Goal: Task Accomplishment & Management: Manage account settings

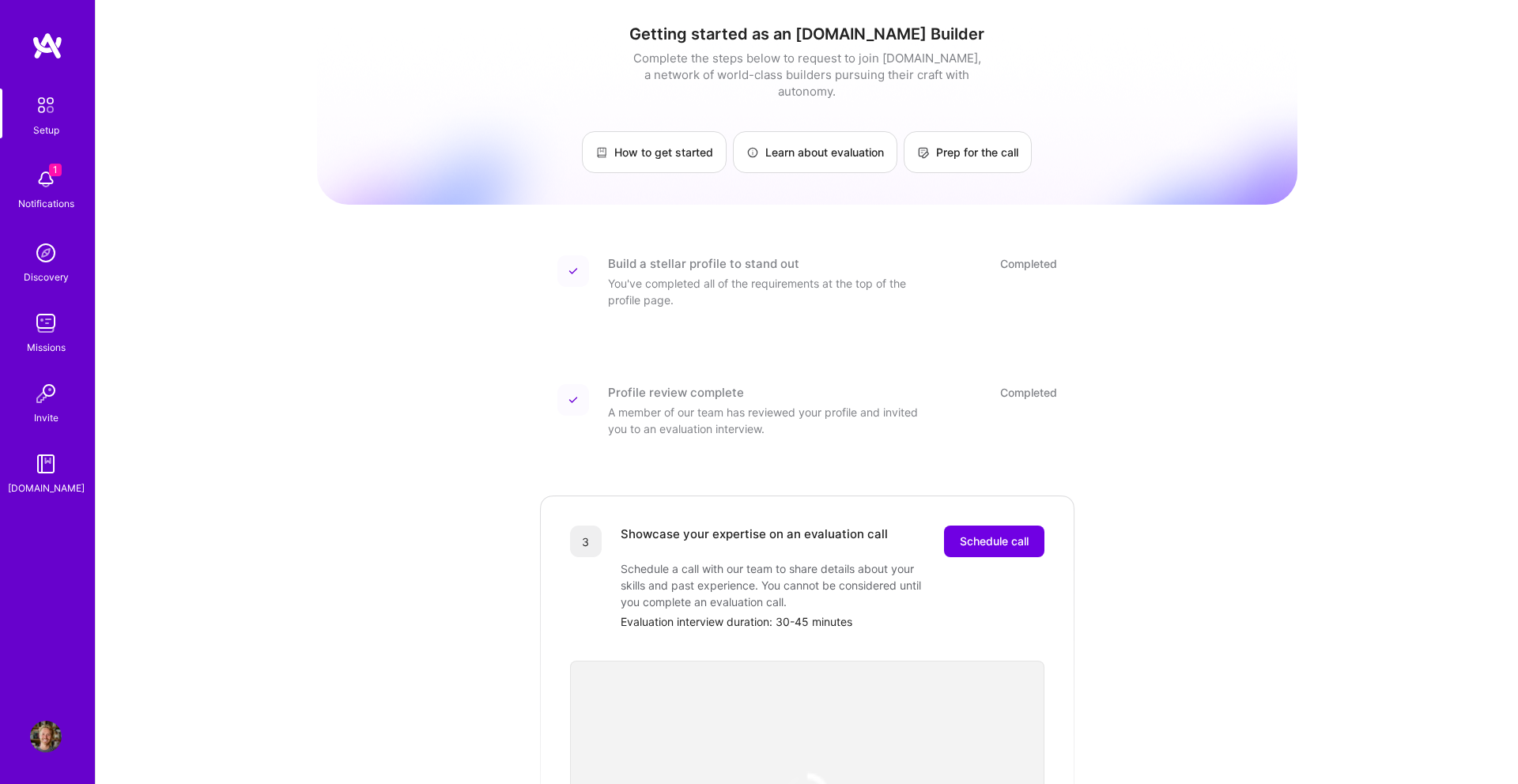
click at [988, 525] on button "Schedule call" at bounding box center [994, 540] width 100 height 31
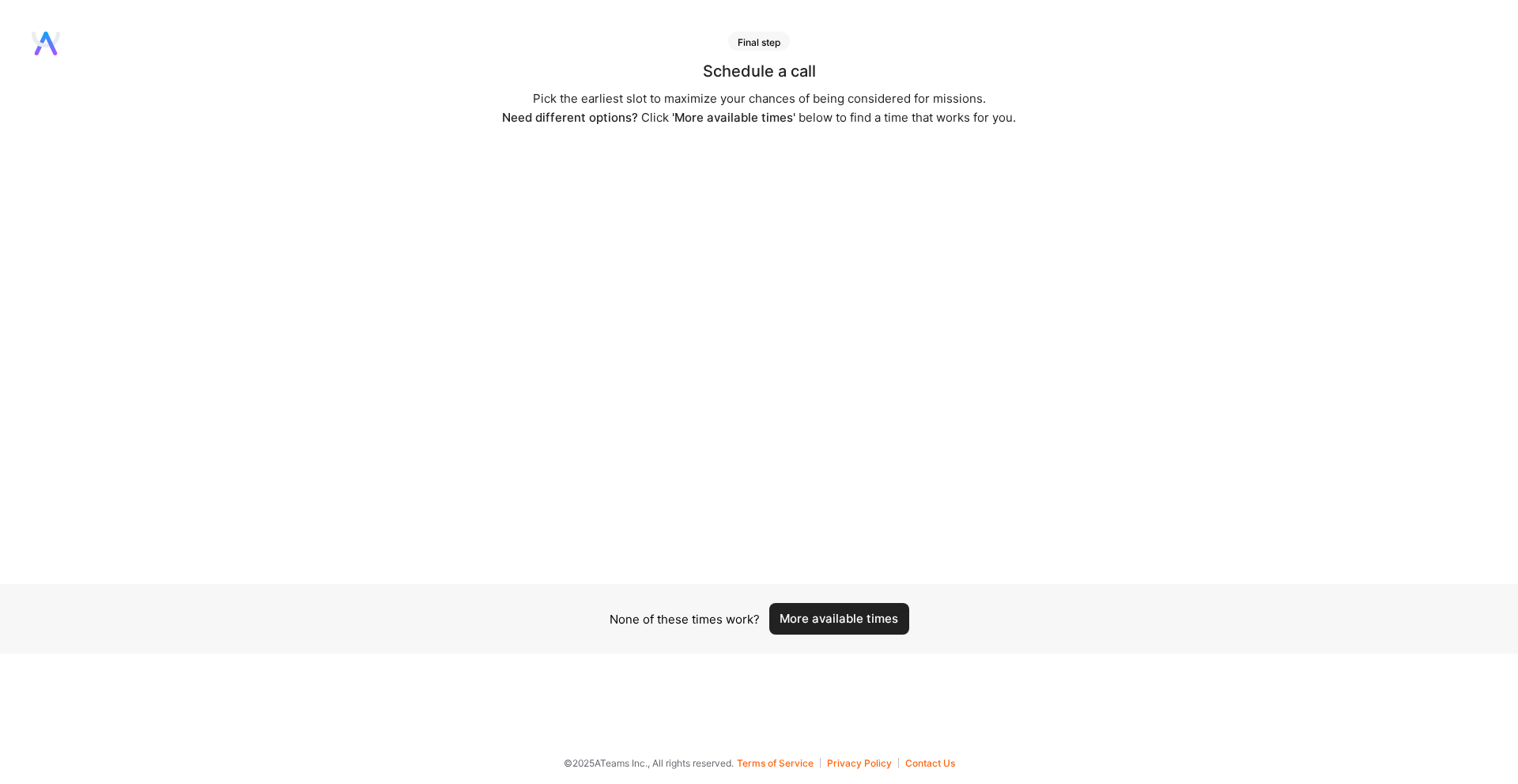
click at [872, 620] on button "More available times" at bounding box center [838, 618] width 140 height 31
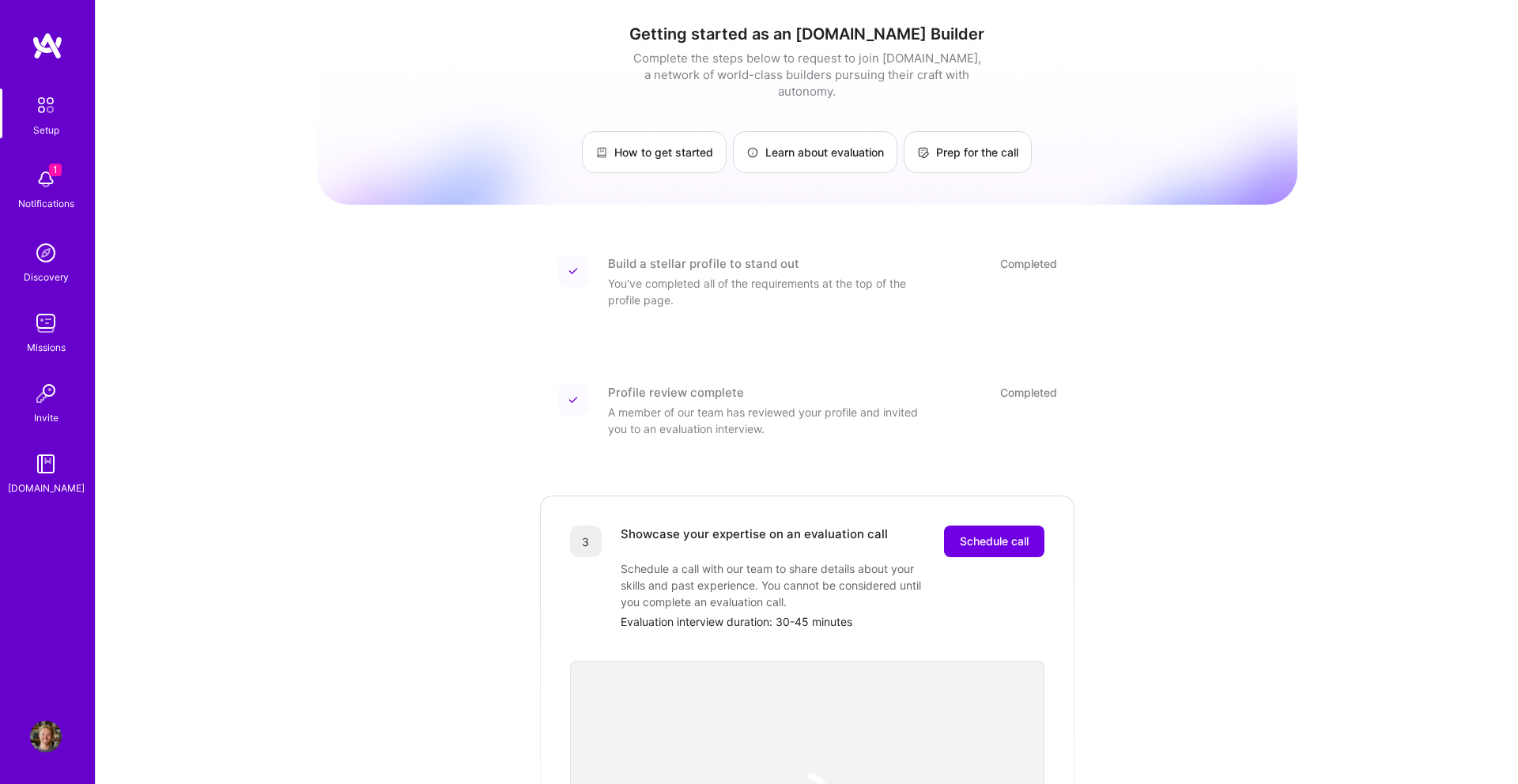
click at [53, 734] on img at bounding box center [46, 735] width 31 height 31
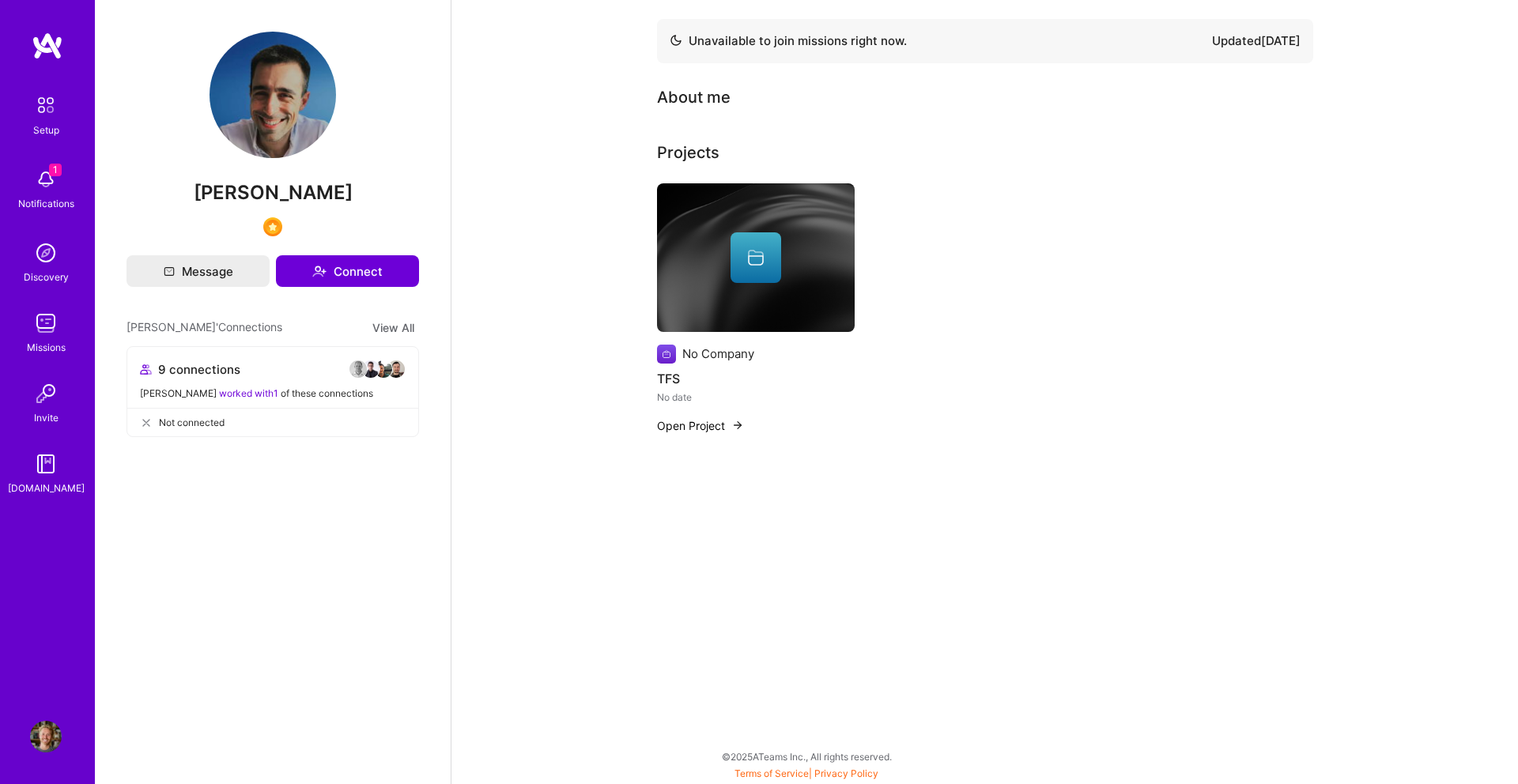
click at [335, 378] on div "9 connections" at bounding box center [272, 369] width 266 height 19
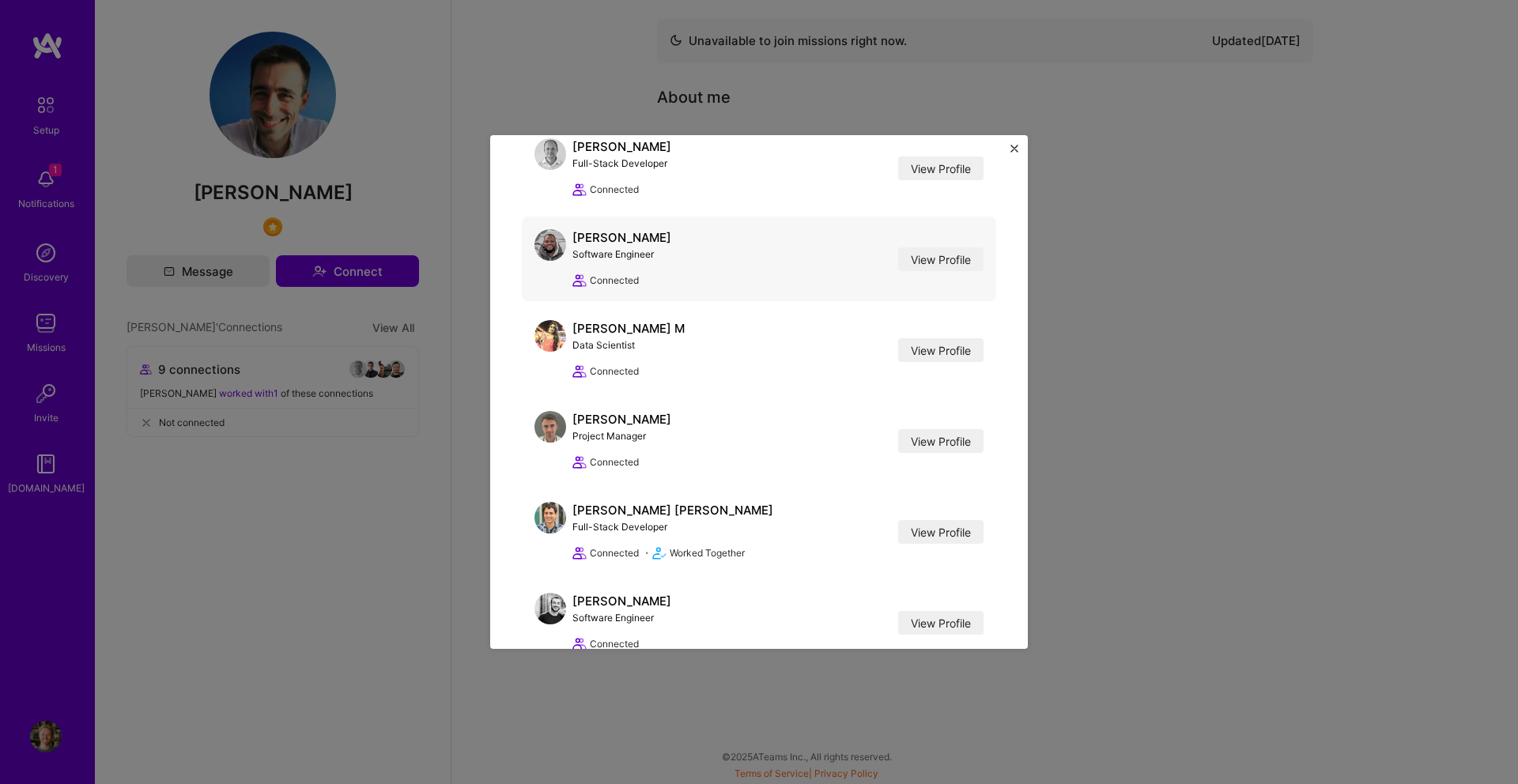
scroll to position [436, 0]
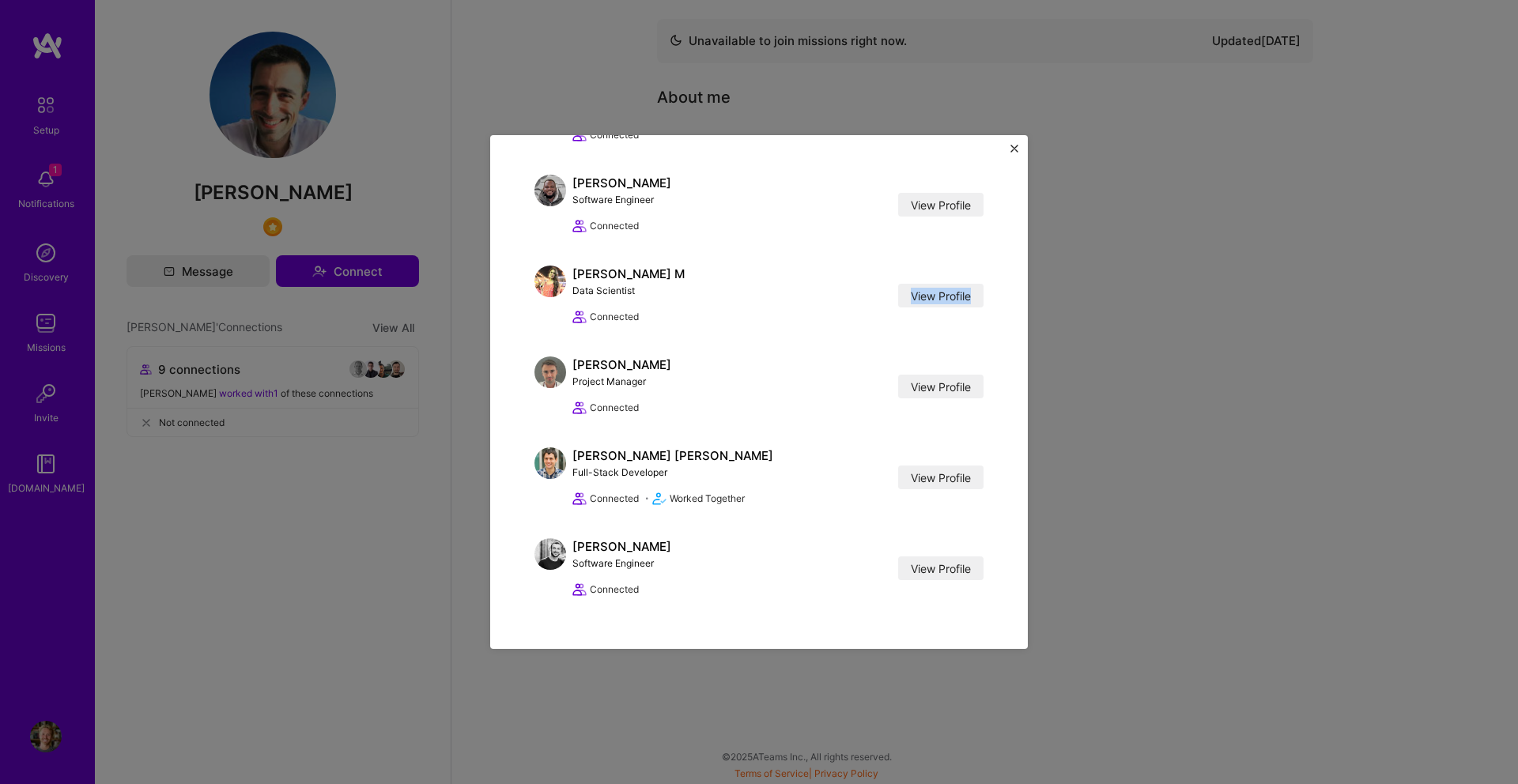
click at [1016, 149] on img "Close" at bounding box center [1014, 148] width 8 height 8
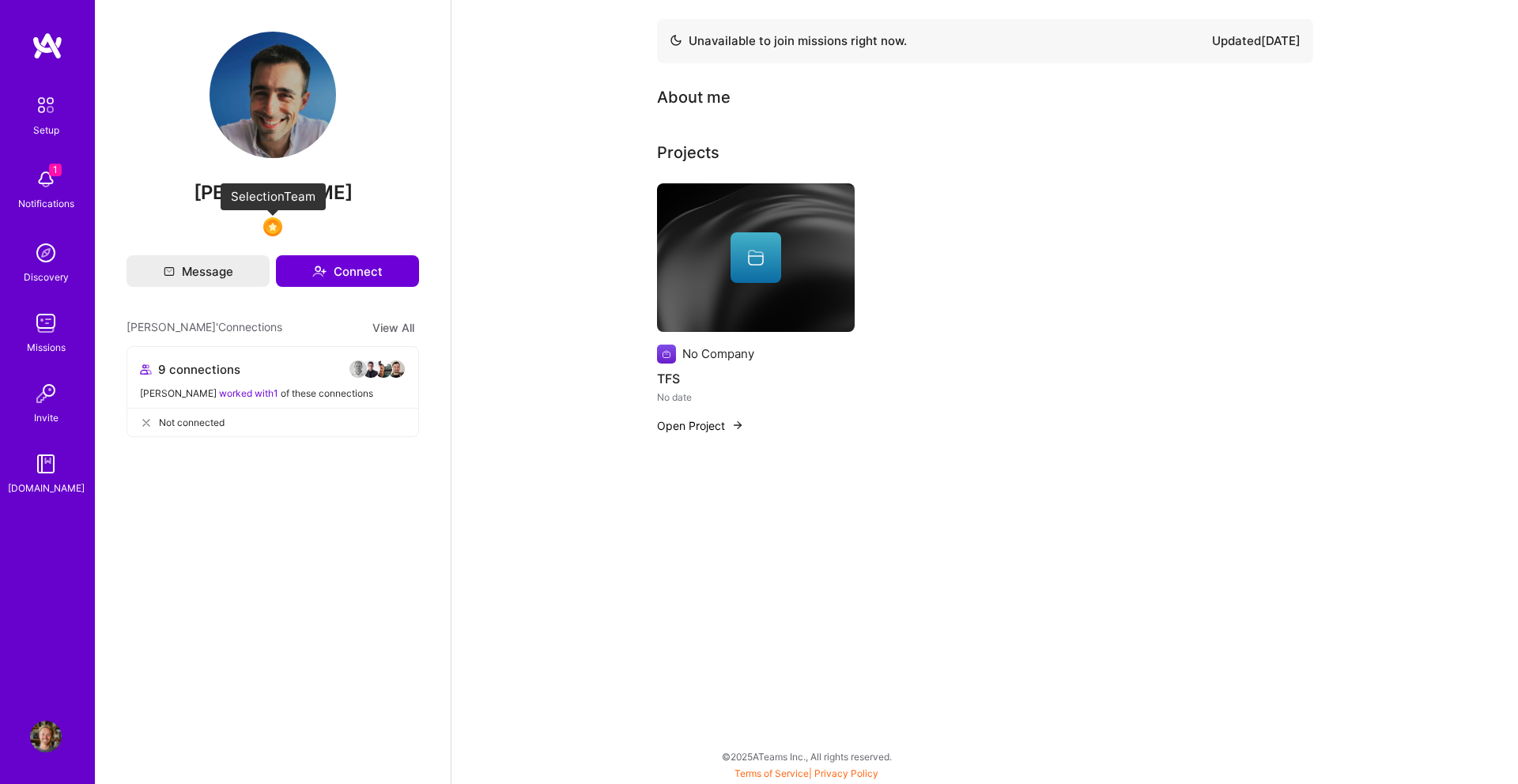
click at [270, 226] on img at bounding box center [273, 226] width 19 height 19
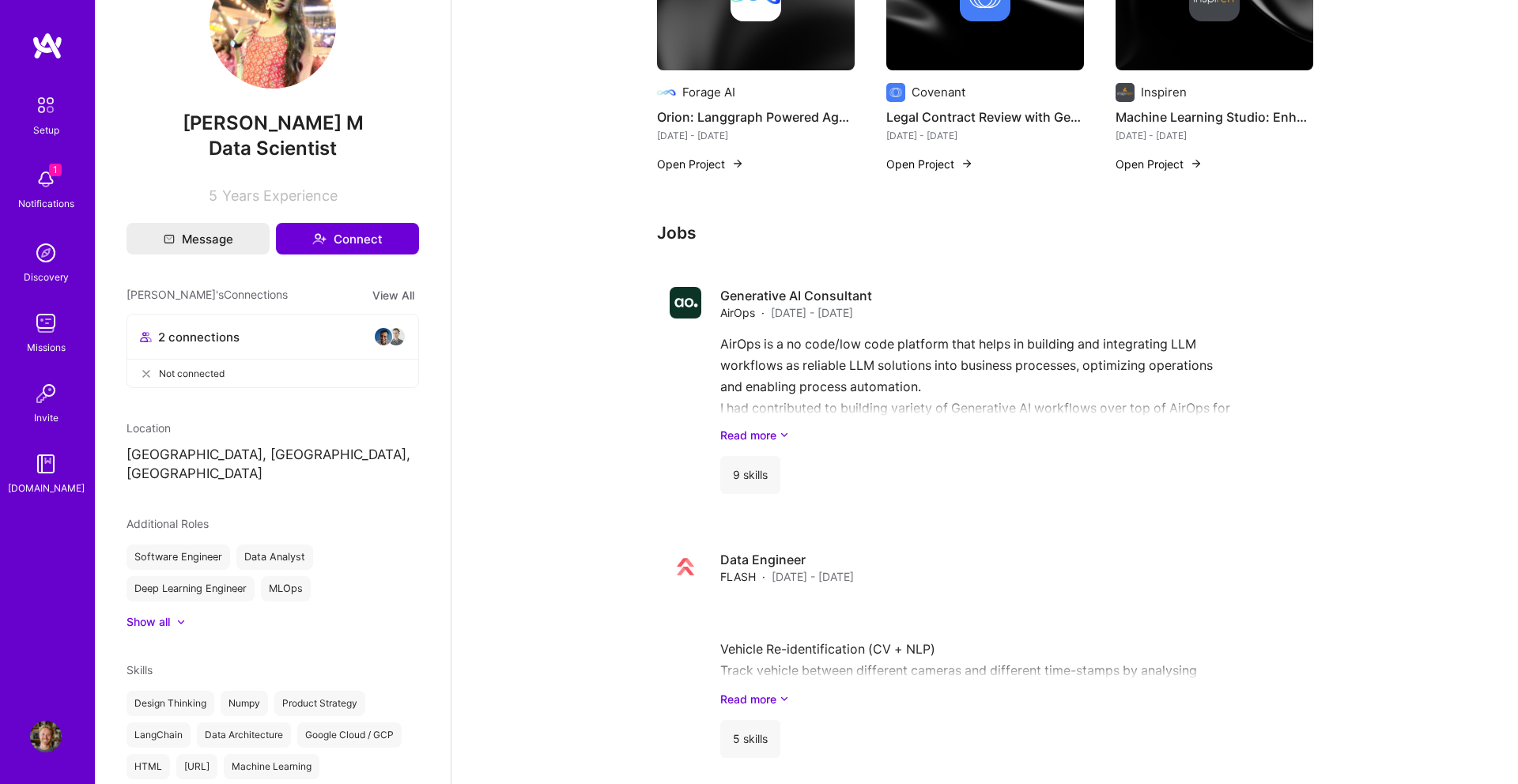
scroll to position [60, 0]
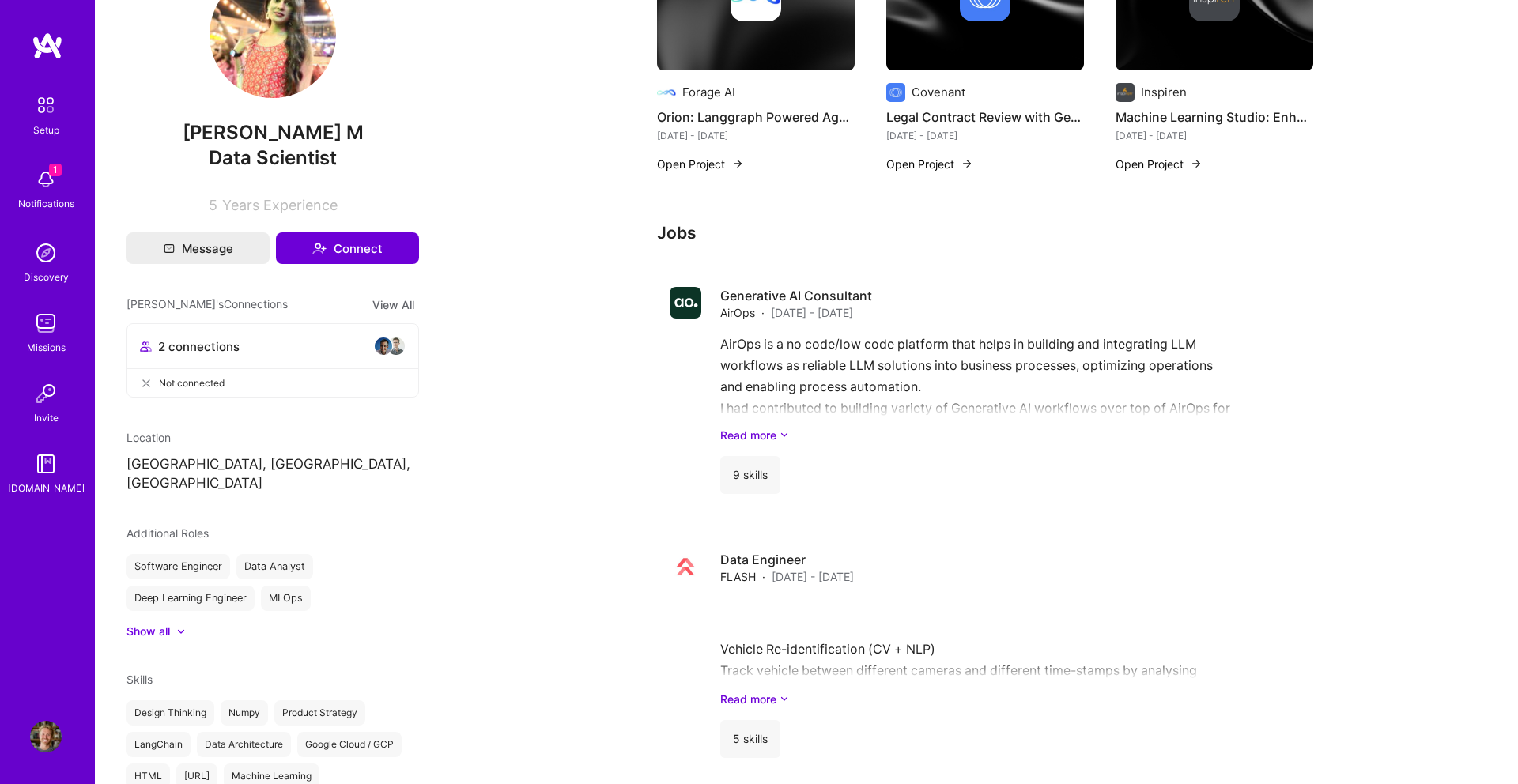
click at [343, 351] on div "2 connections" at bounding box center [272, 346] width 266 height 19
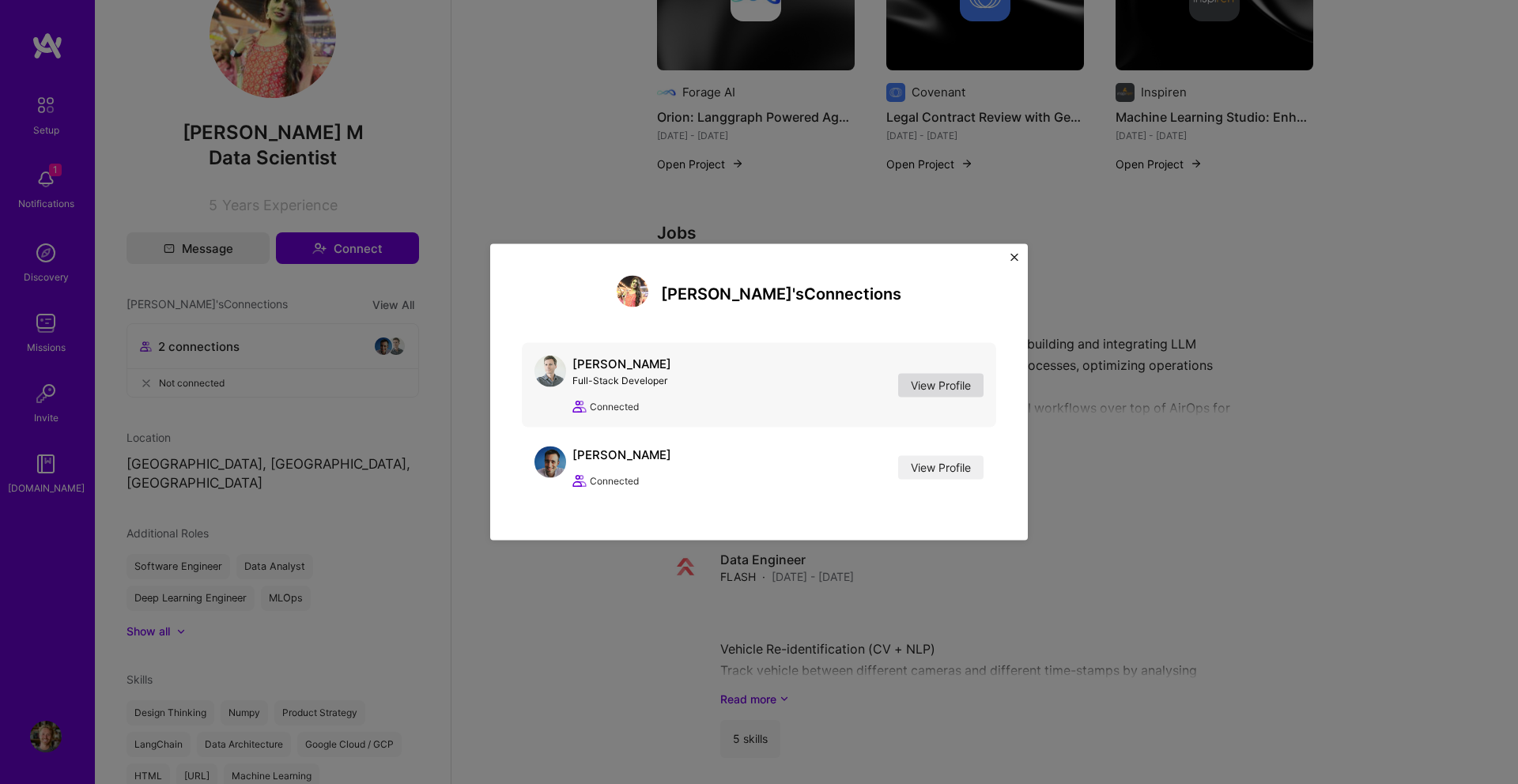
click at [949, 383] on link "View Profile" at bounding box center [940, 384] width 86 height 24
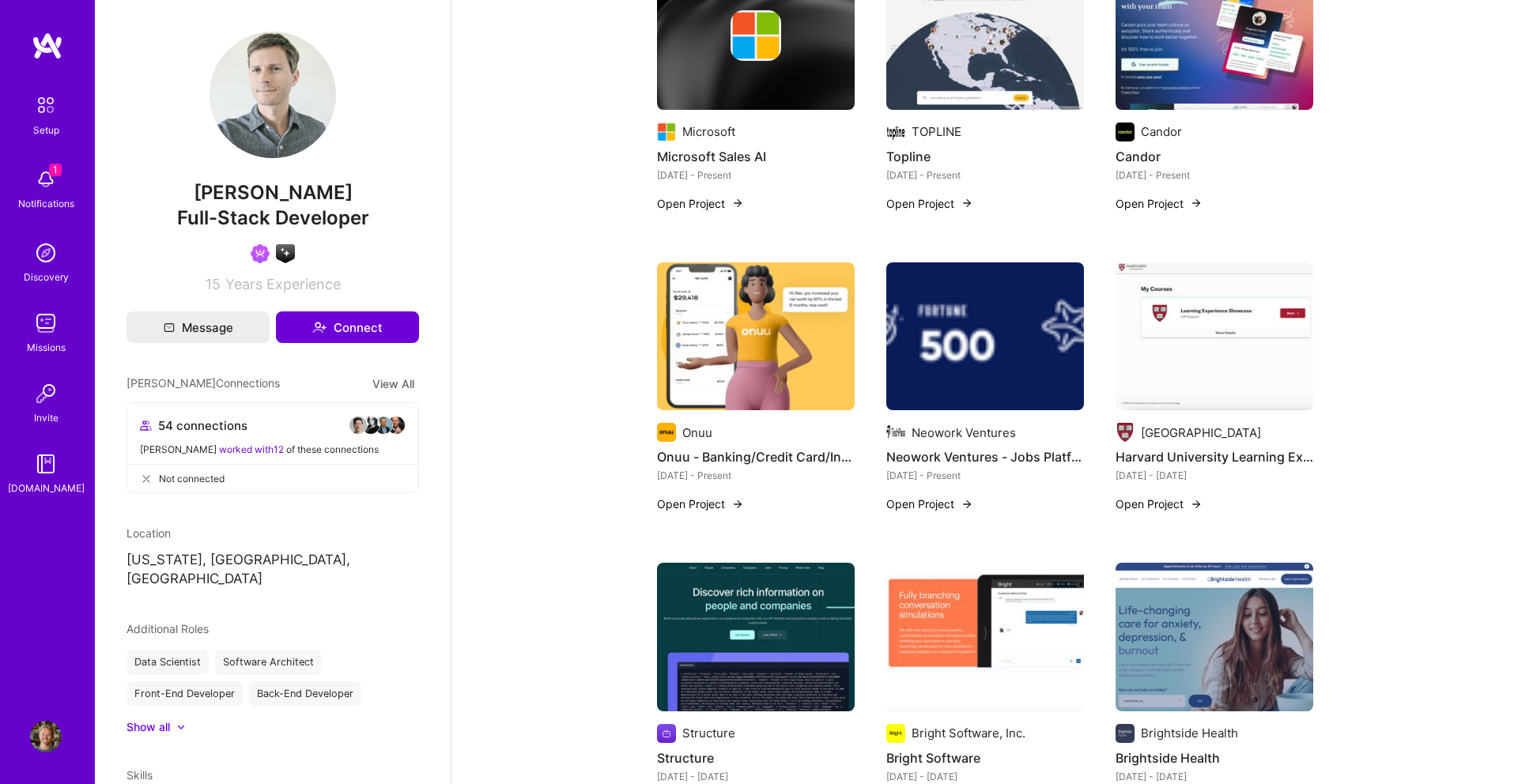
scroll to position [416, 0]
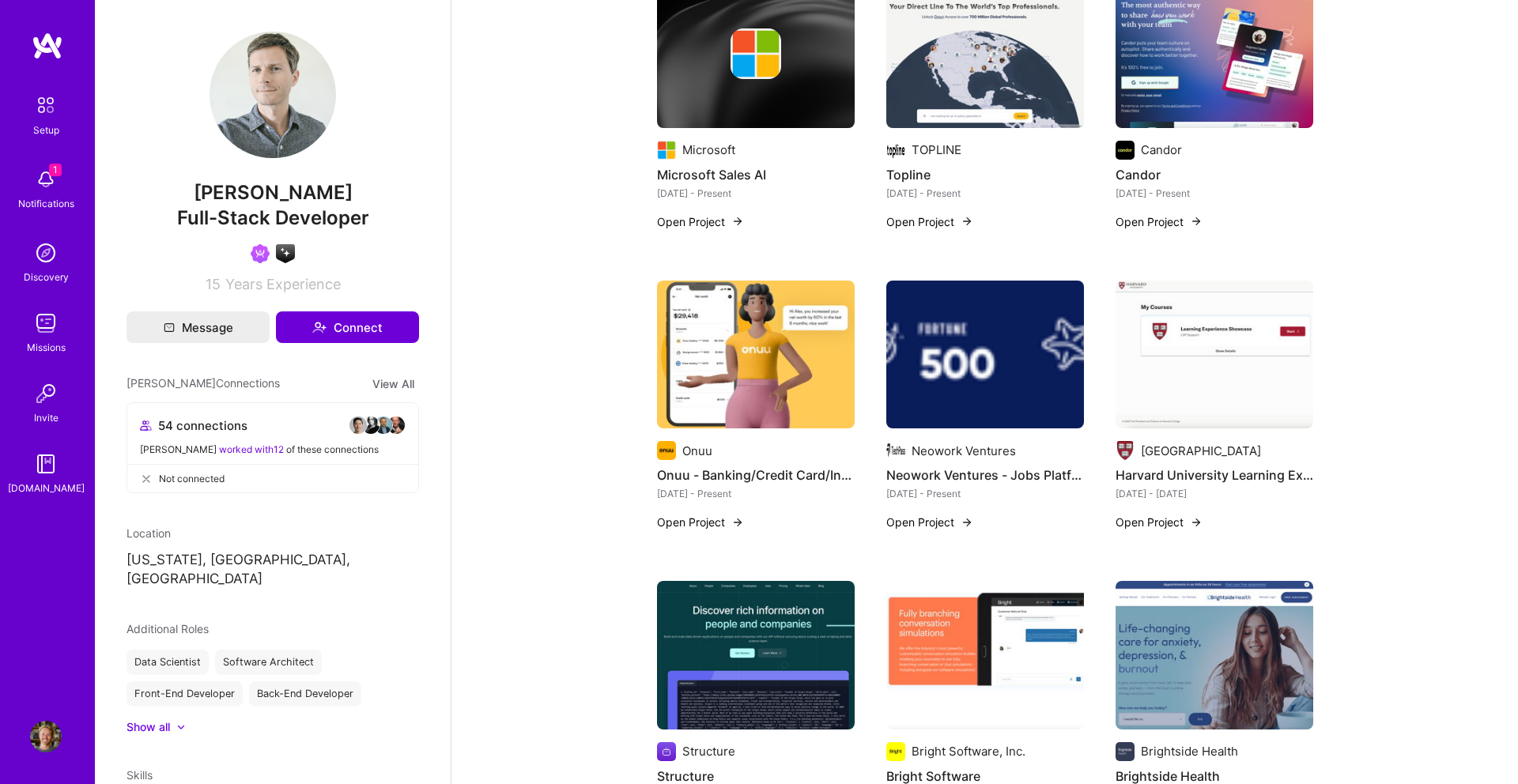
click at [815, 398] on img at bounding box center [756, 355] width 198 height 148
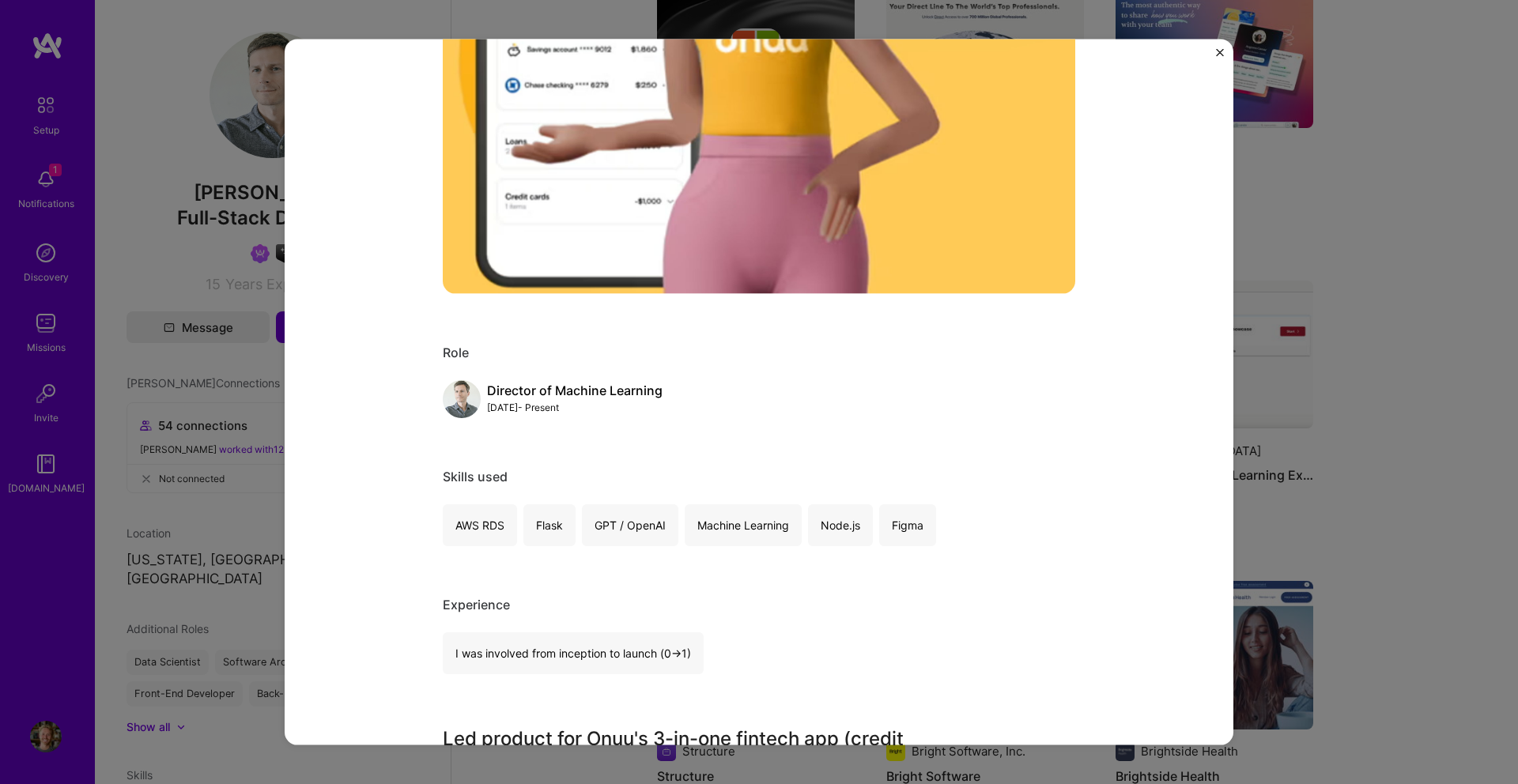
scroll to position [401, 0]
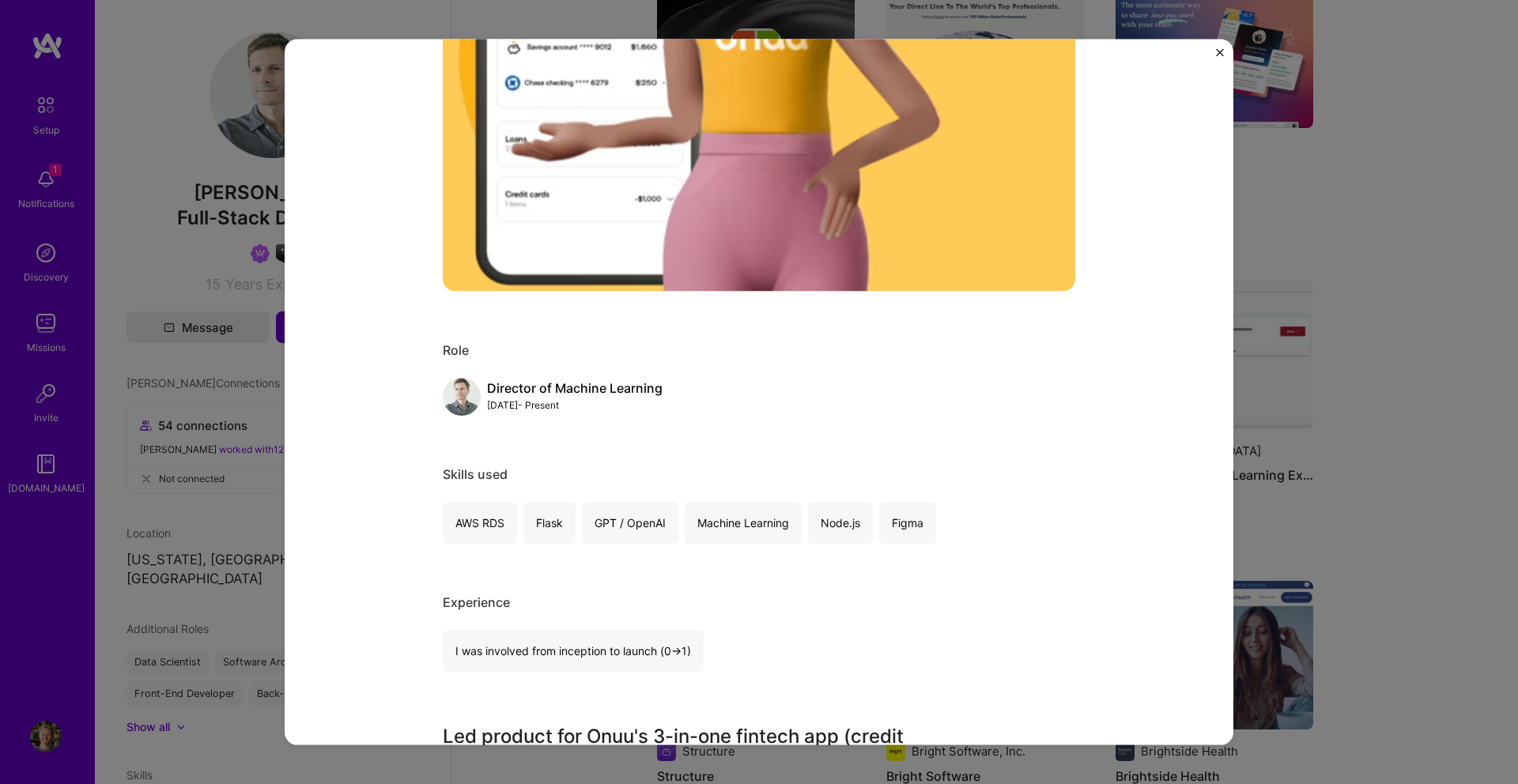
click at [1217, 56] on img "Close" at bounding box center [1219, 52] width 8 height 8
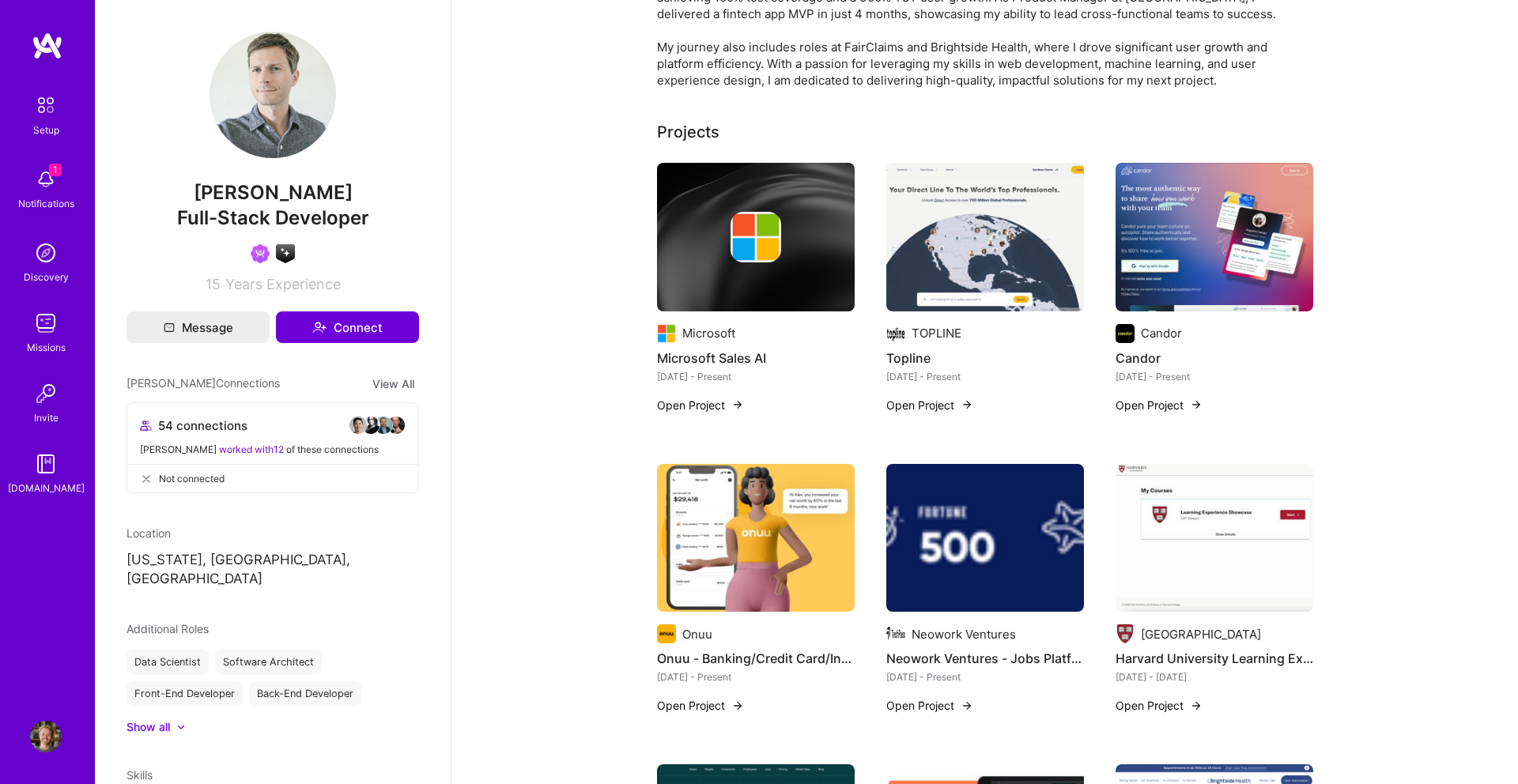
scroll to position [187, 0]
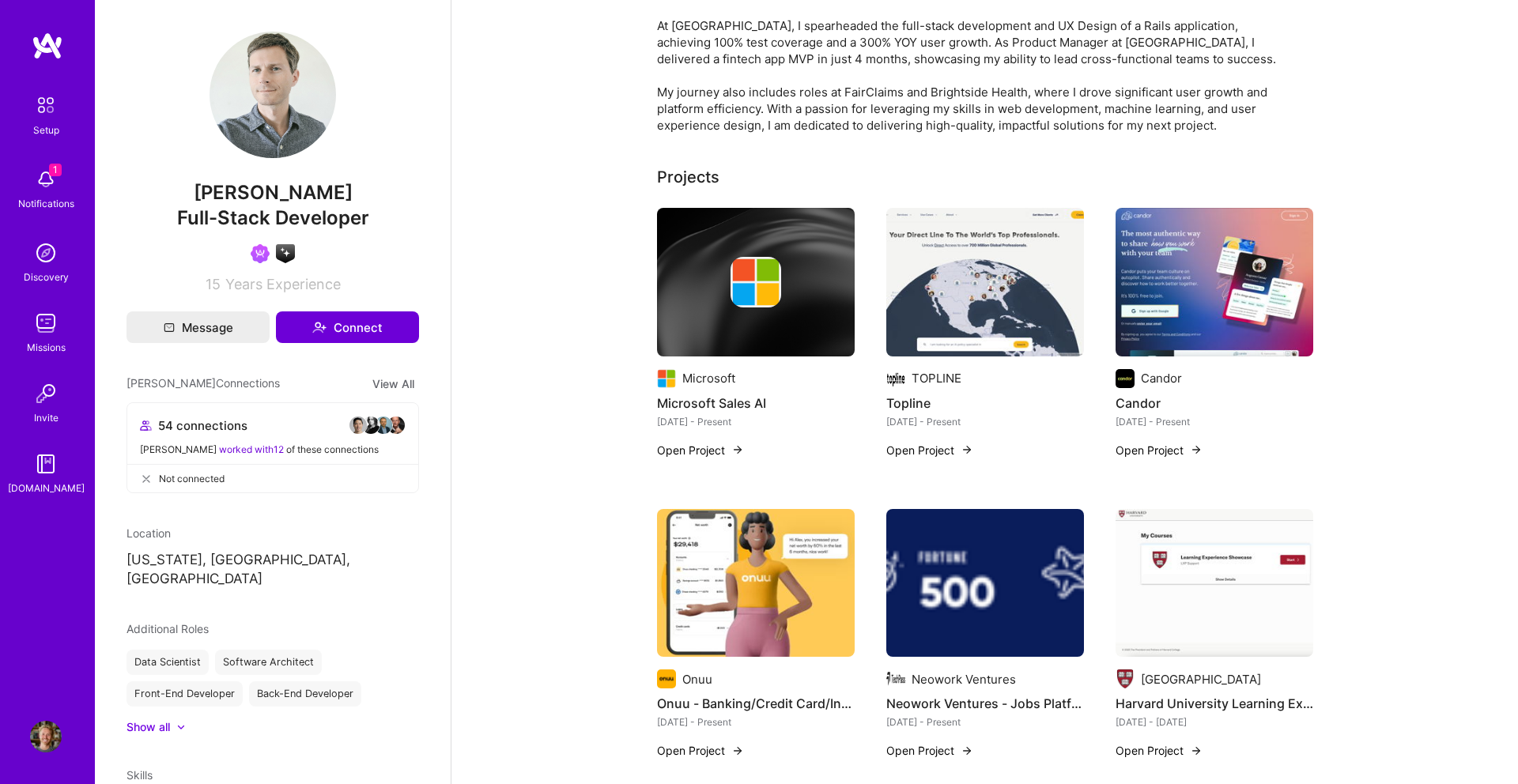
click at [789, 554] on img at bounding box center [756, 583] width 198 height 148
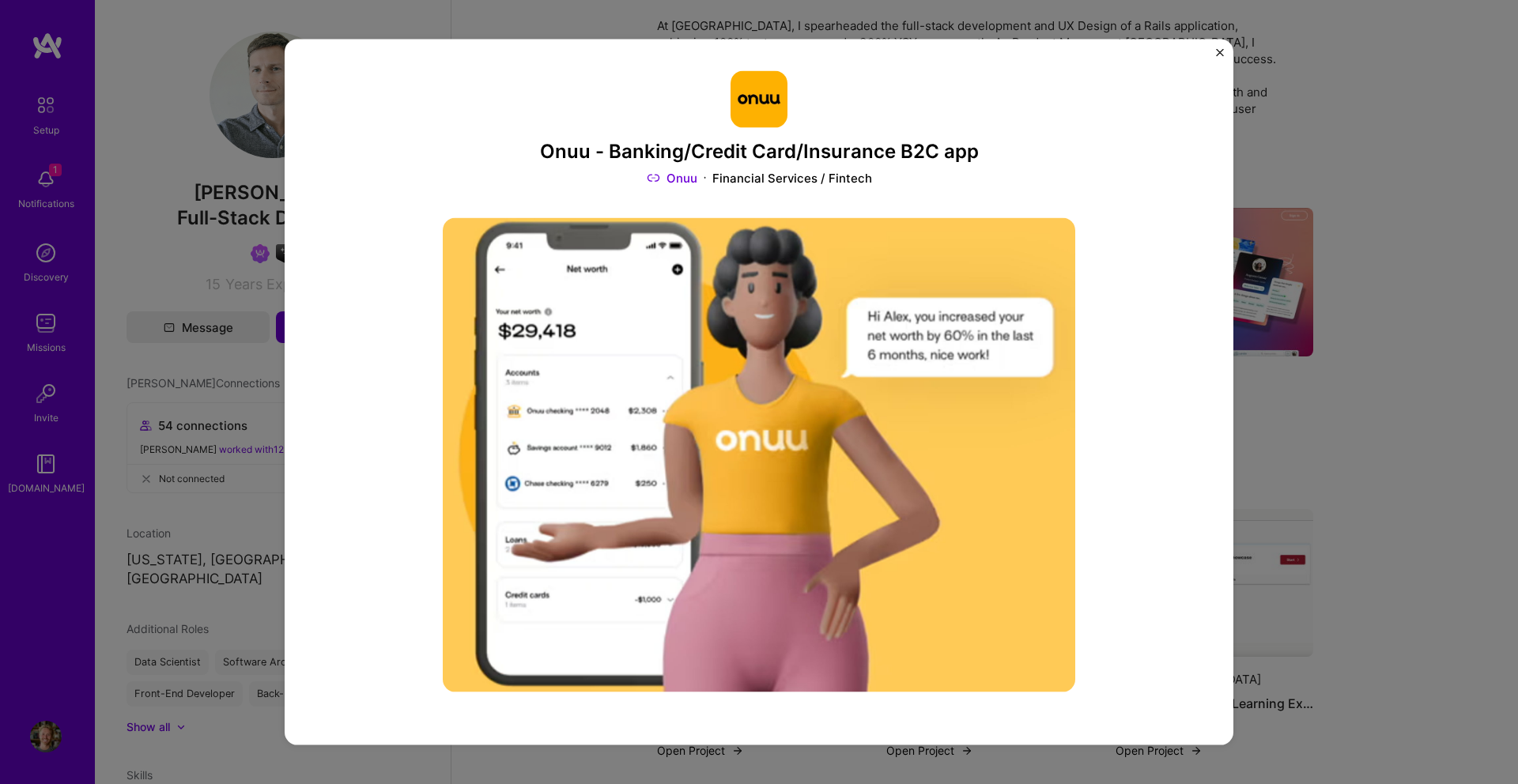
click at [1217, 58] on button "Close" at bounding box center [1219, 56] width 8 height 16
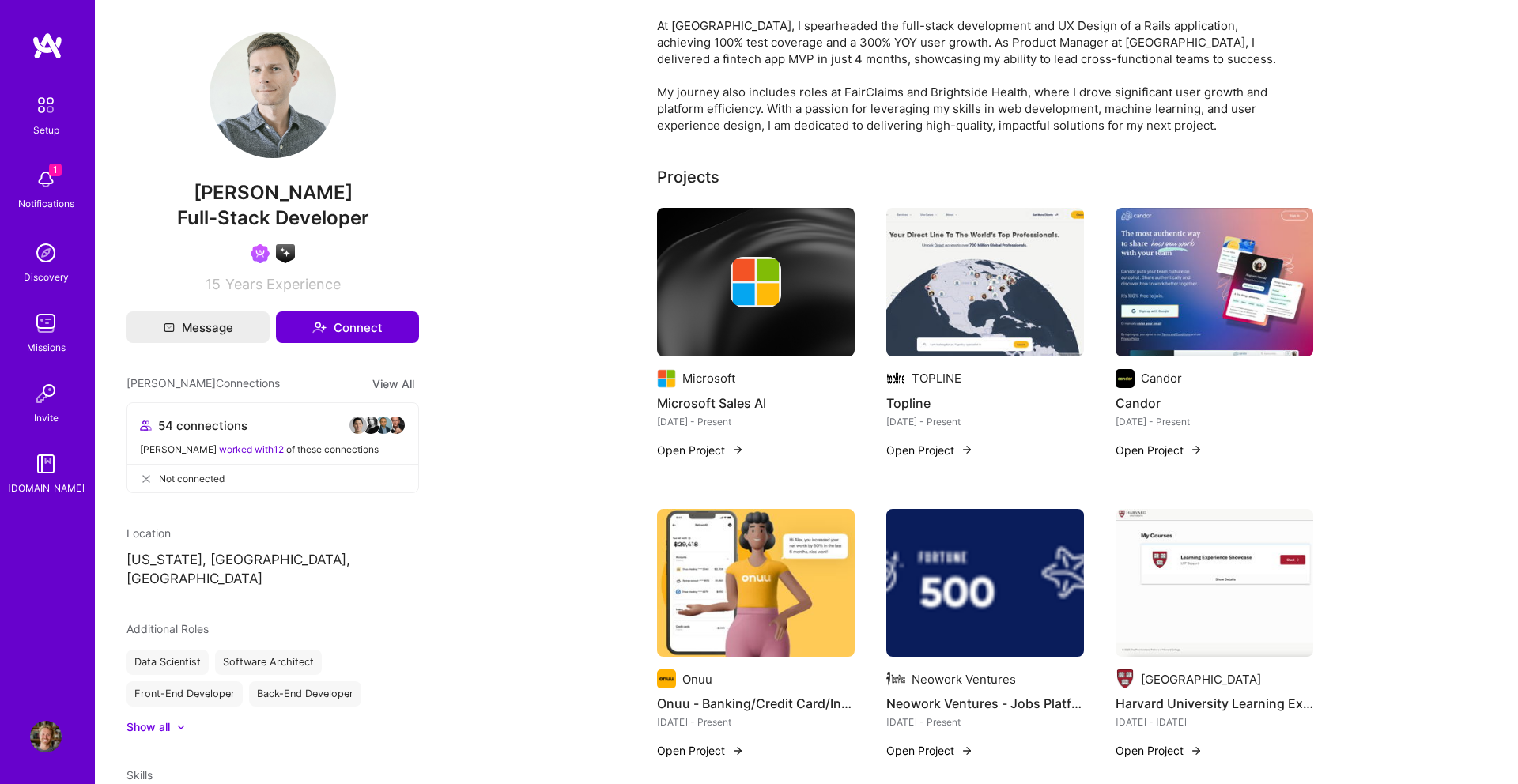
click at [818, 327] on img at bounding box center [756, 282] width 198 height 148
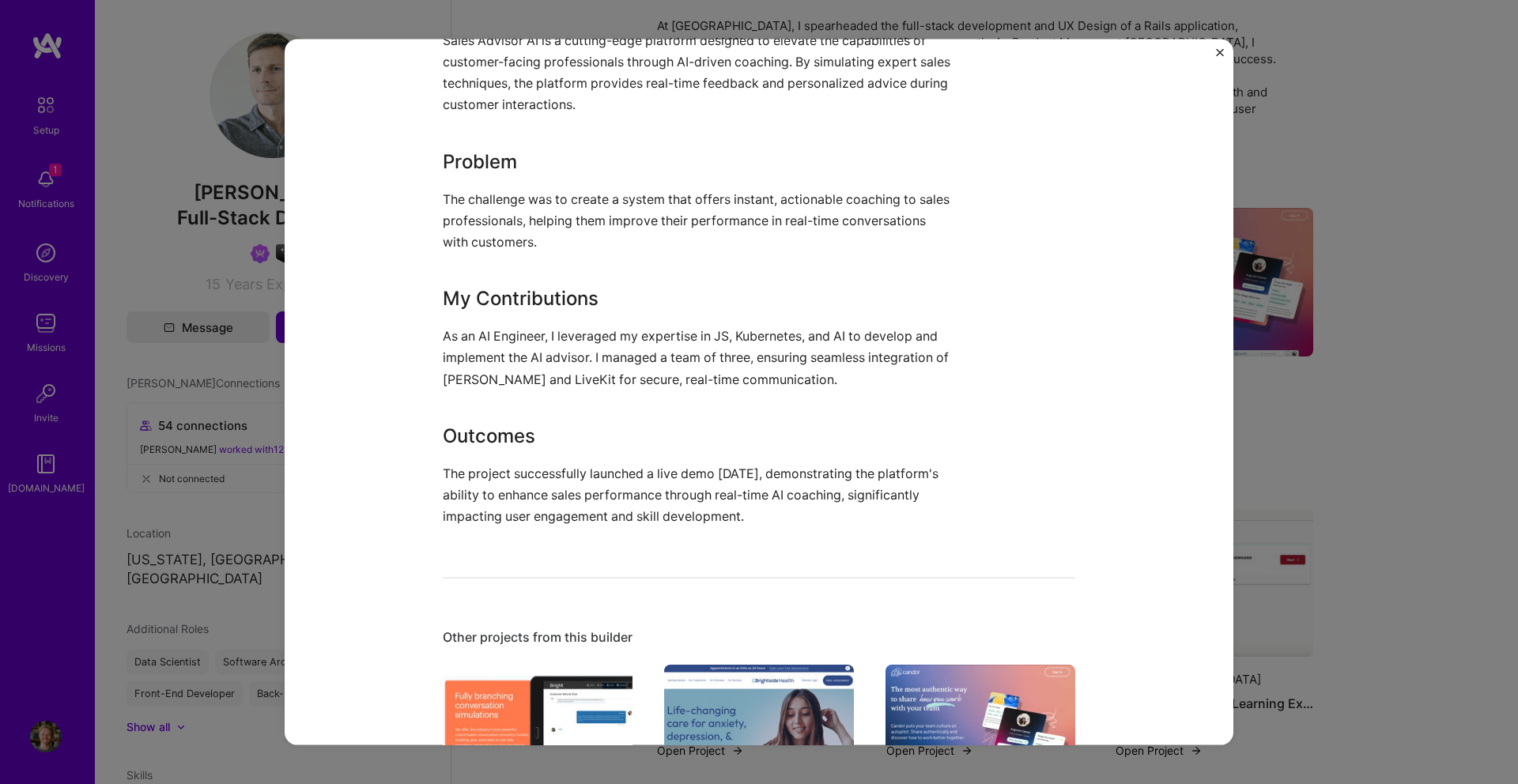
scroll to position [829, 0]
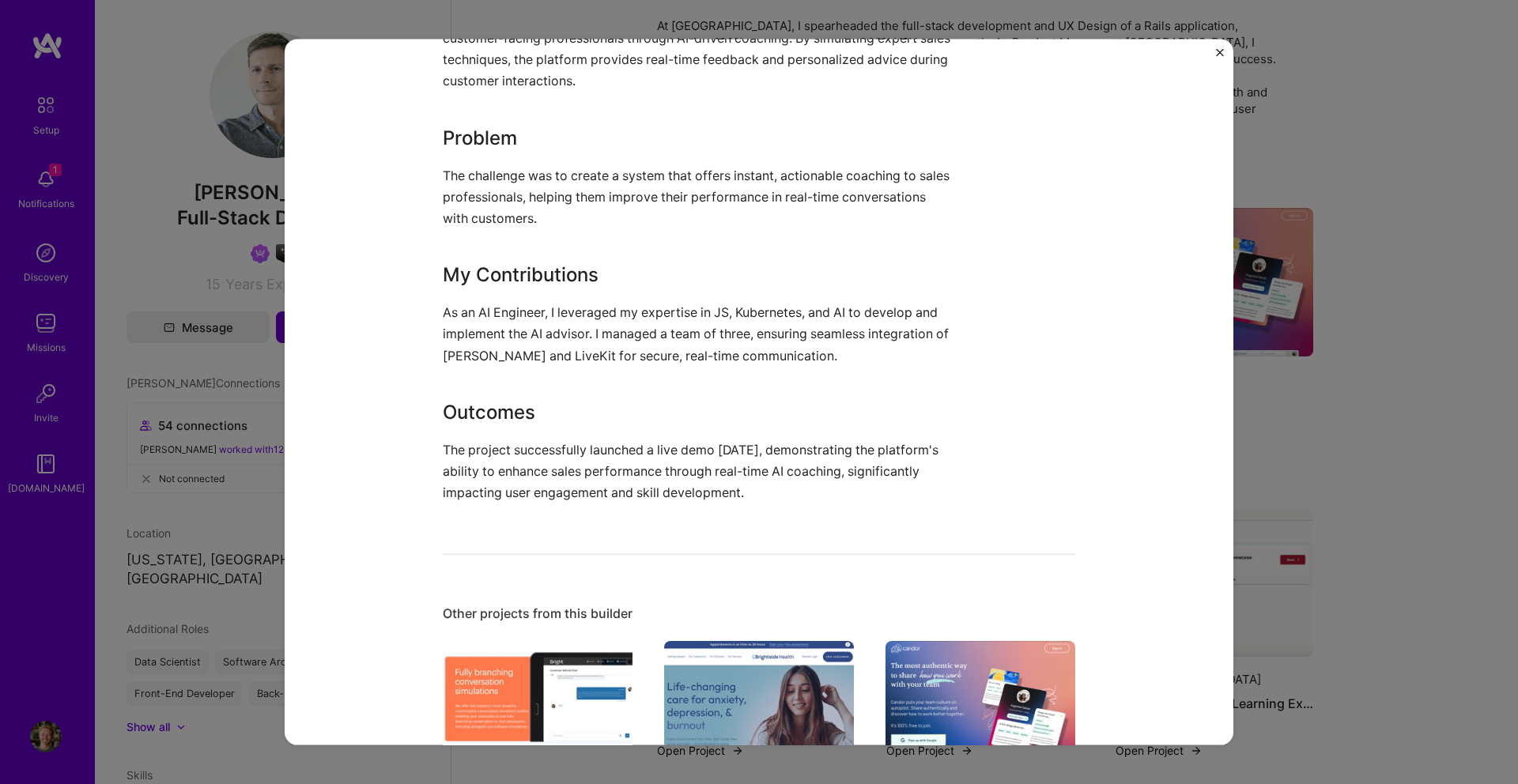
click at [1216, 54] on img "Close" at bounding box center [1219, 52] width 8 height 8
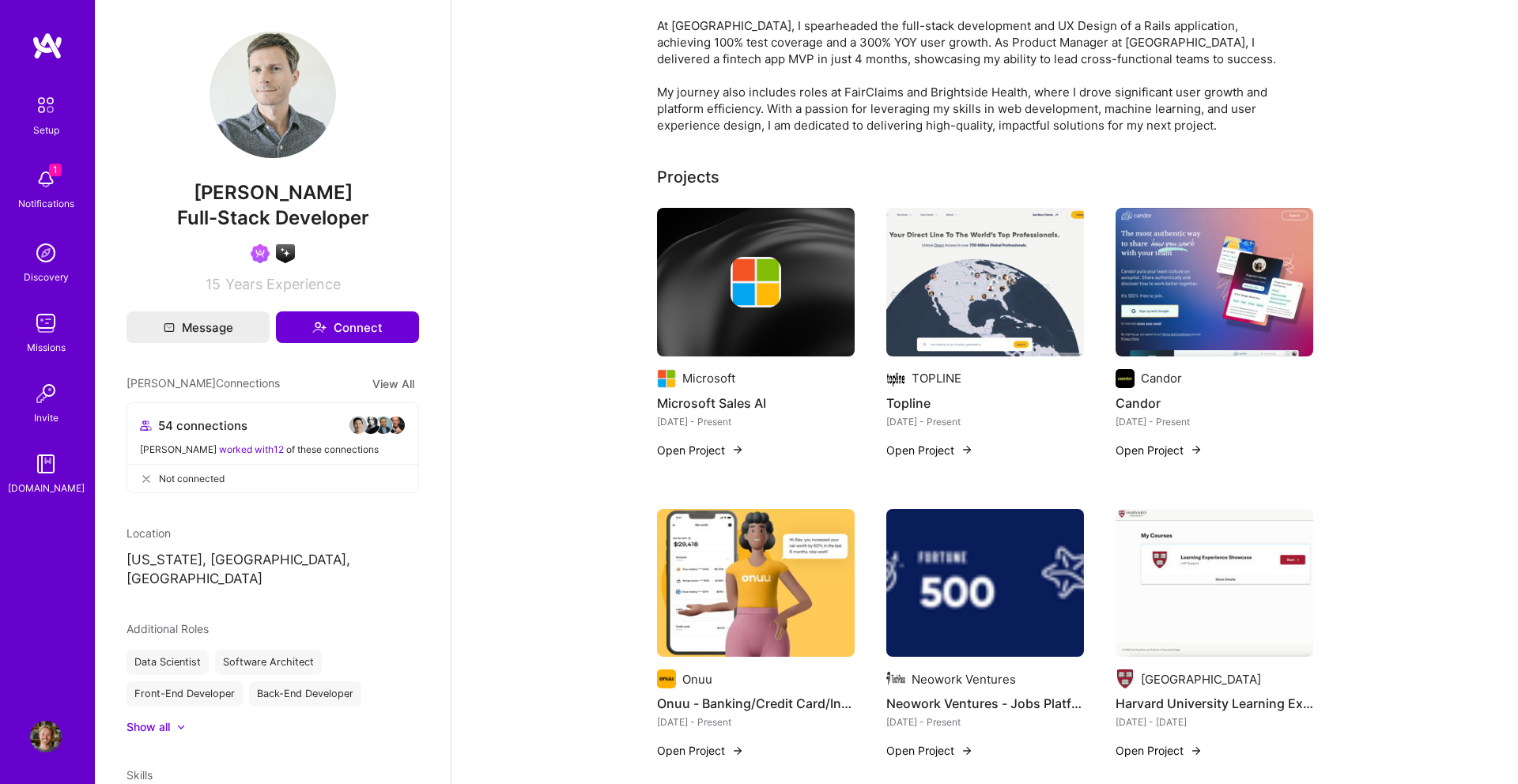
click at [1058, 270] on img at bounding box center [985, 282] width 198 height 148
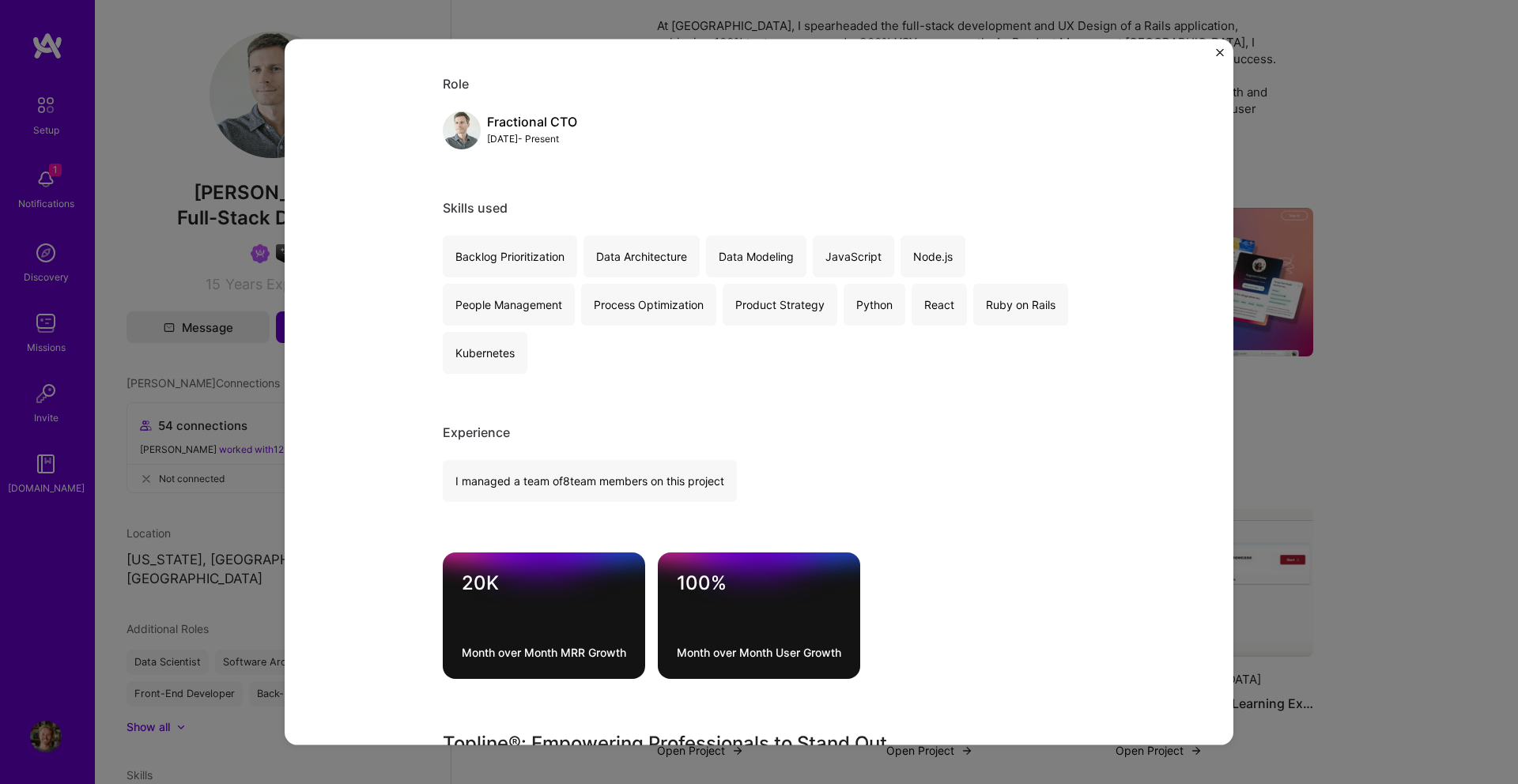
scroll to position [657, 0]
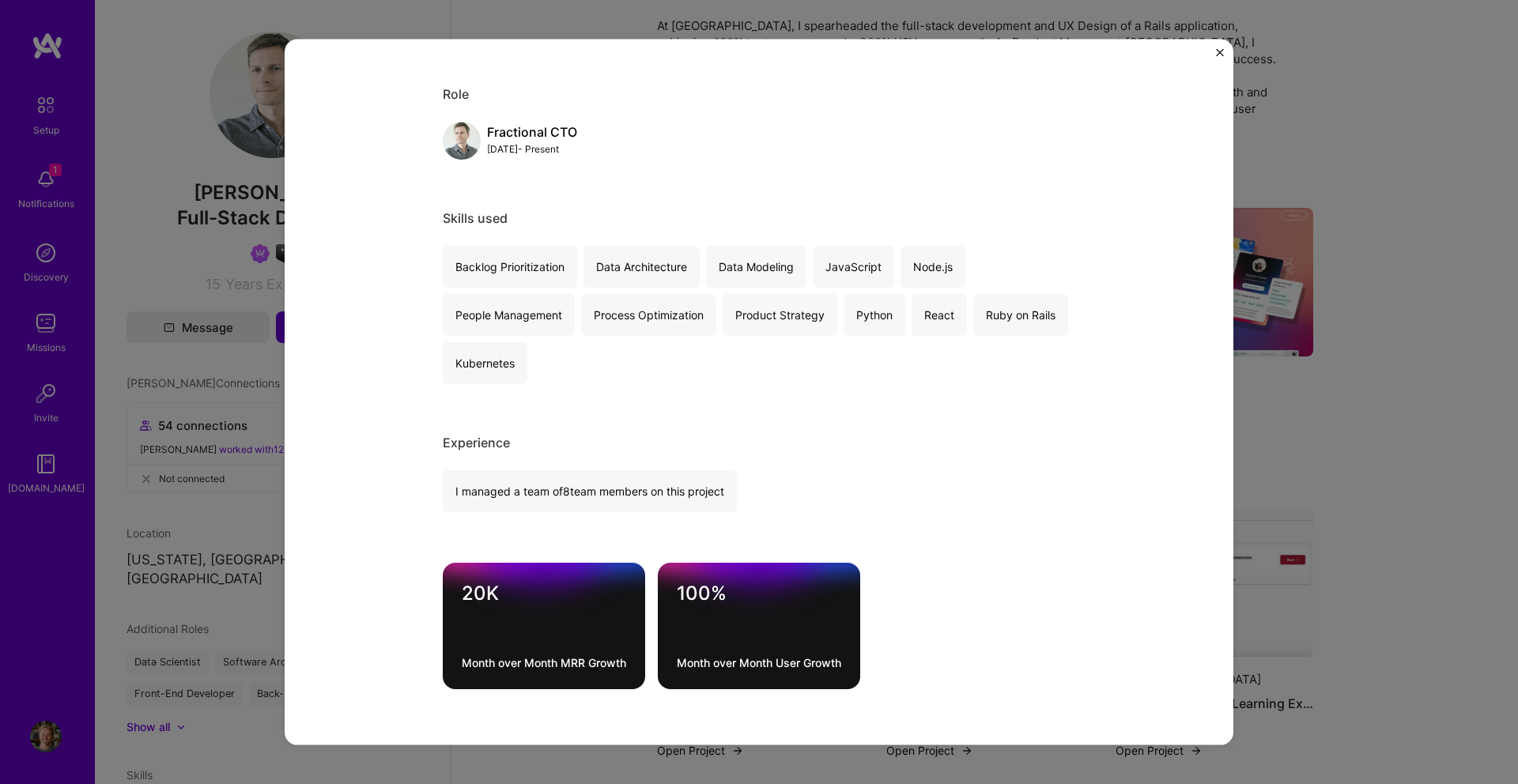
click at [1220, 58] on button "Close" at bounding box center [1219, 56] width 8 height 16
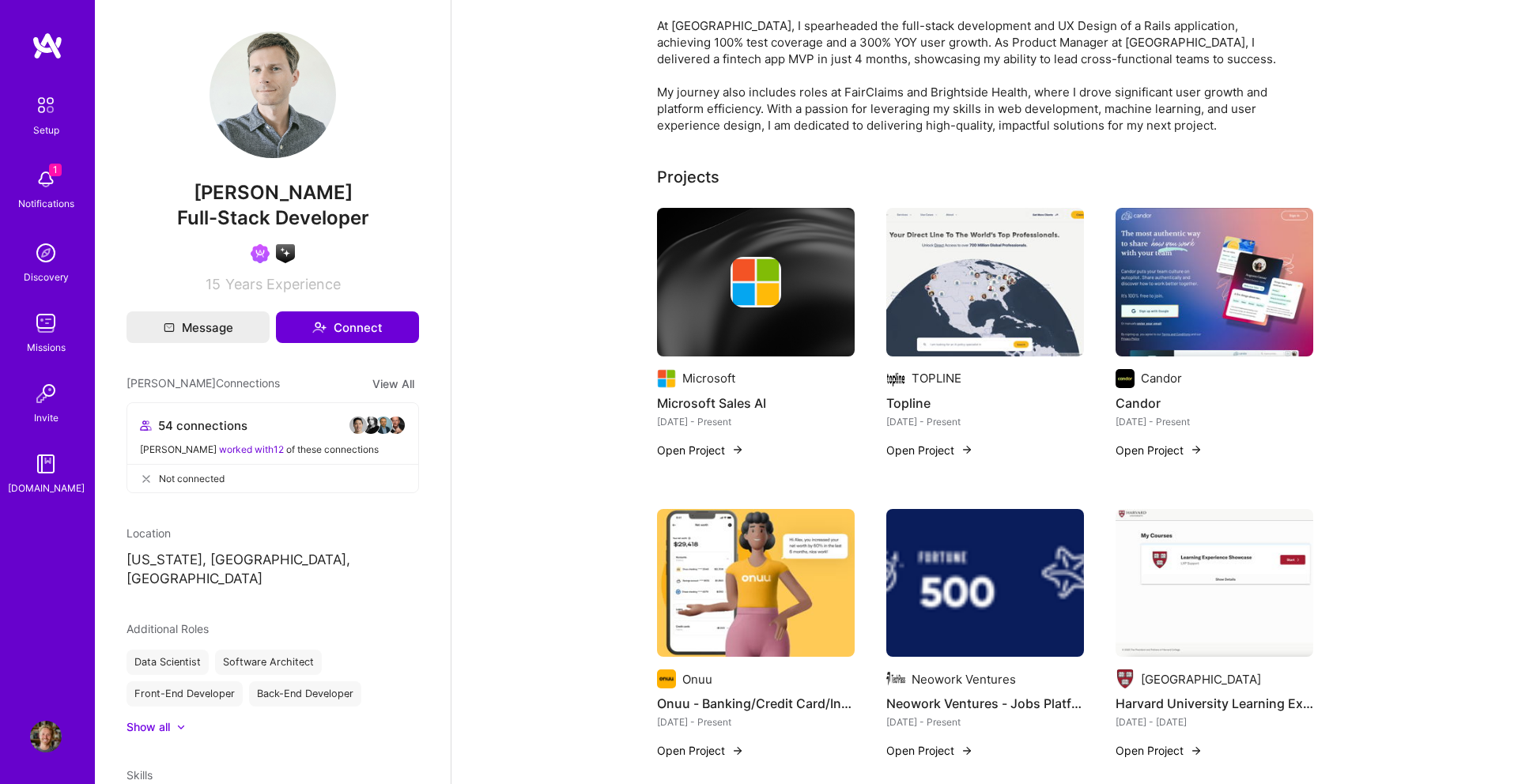
click at [1225, 557] on img at bounding box center [1214, 583] width 198 height 148
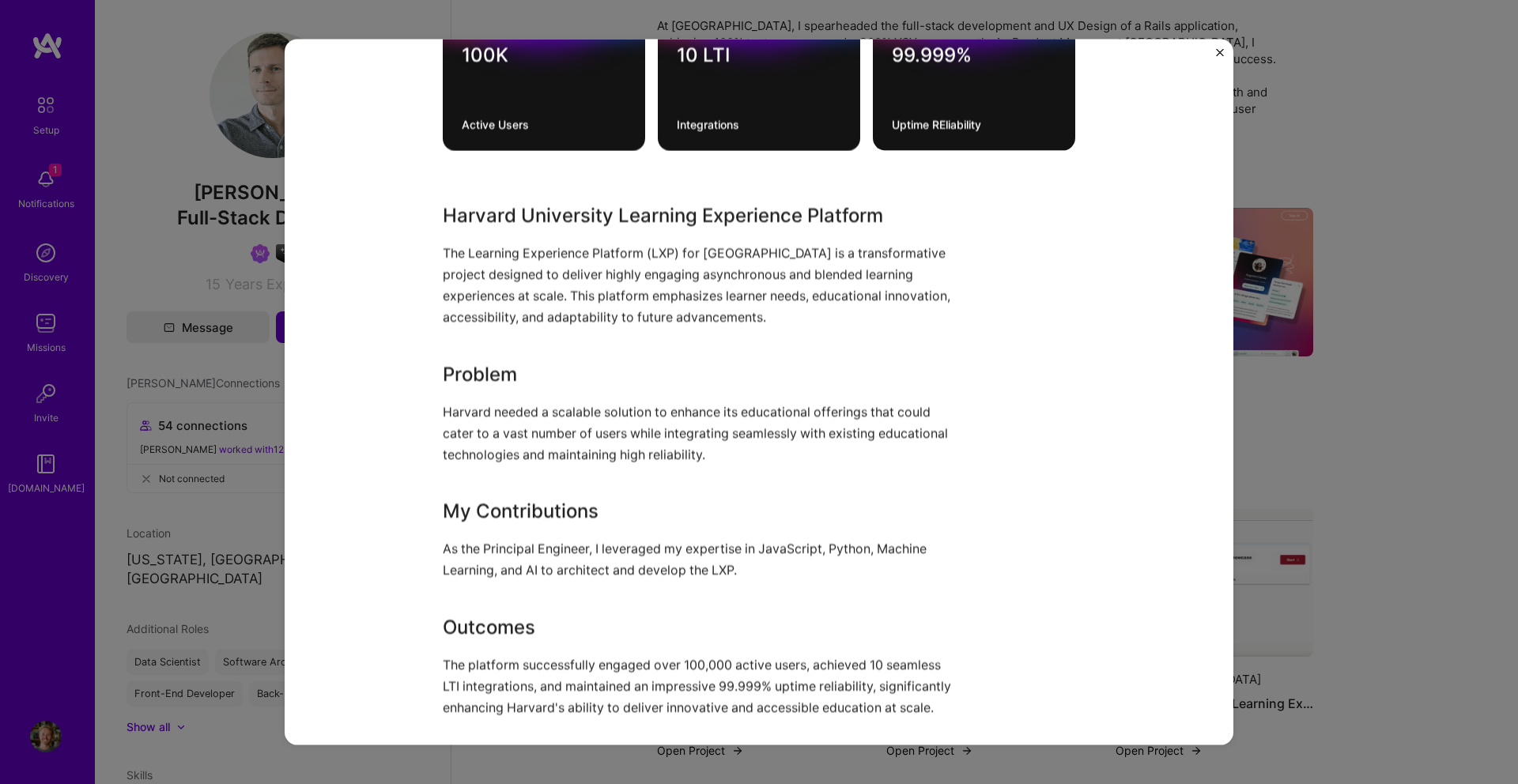
scroll to position [1010, 0]
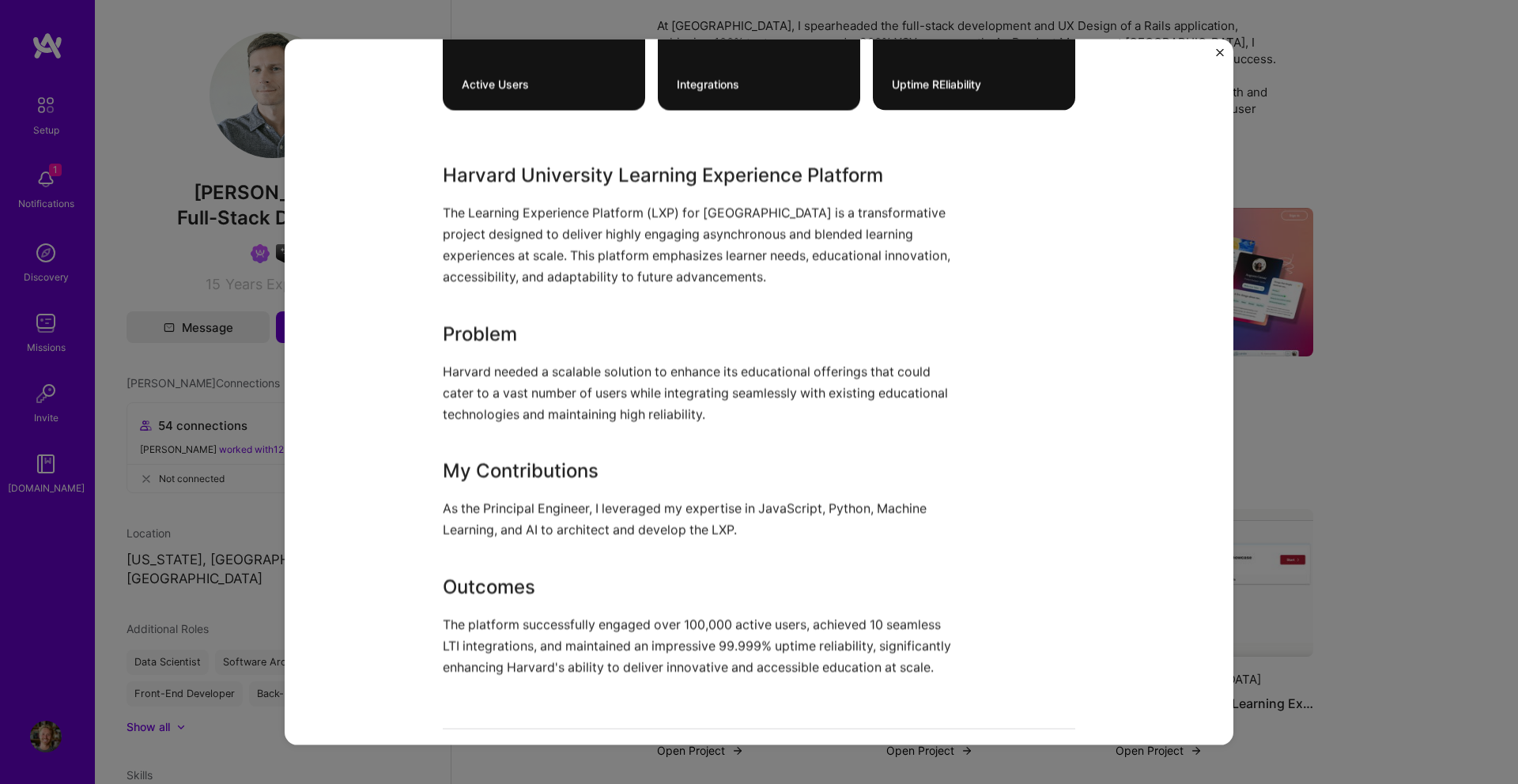
click at [1215, 56] on img "Close" at bounding box center [1219, 52] width 8 height 8
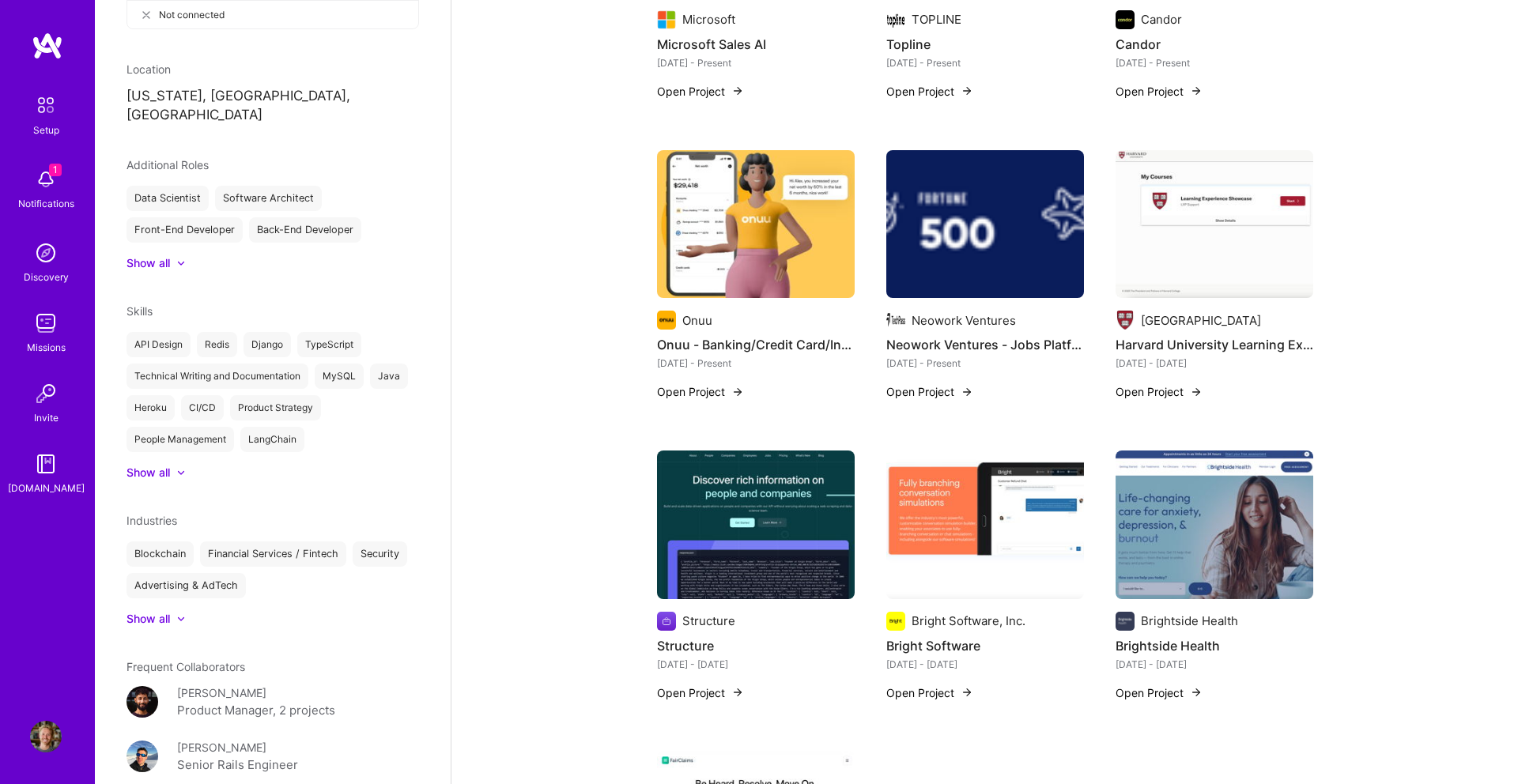
scroll to position [681, 0]
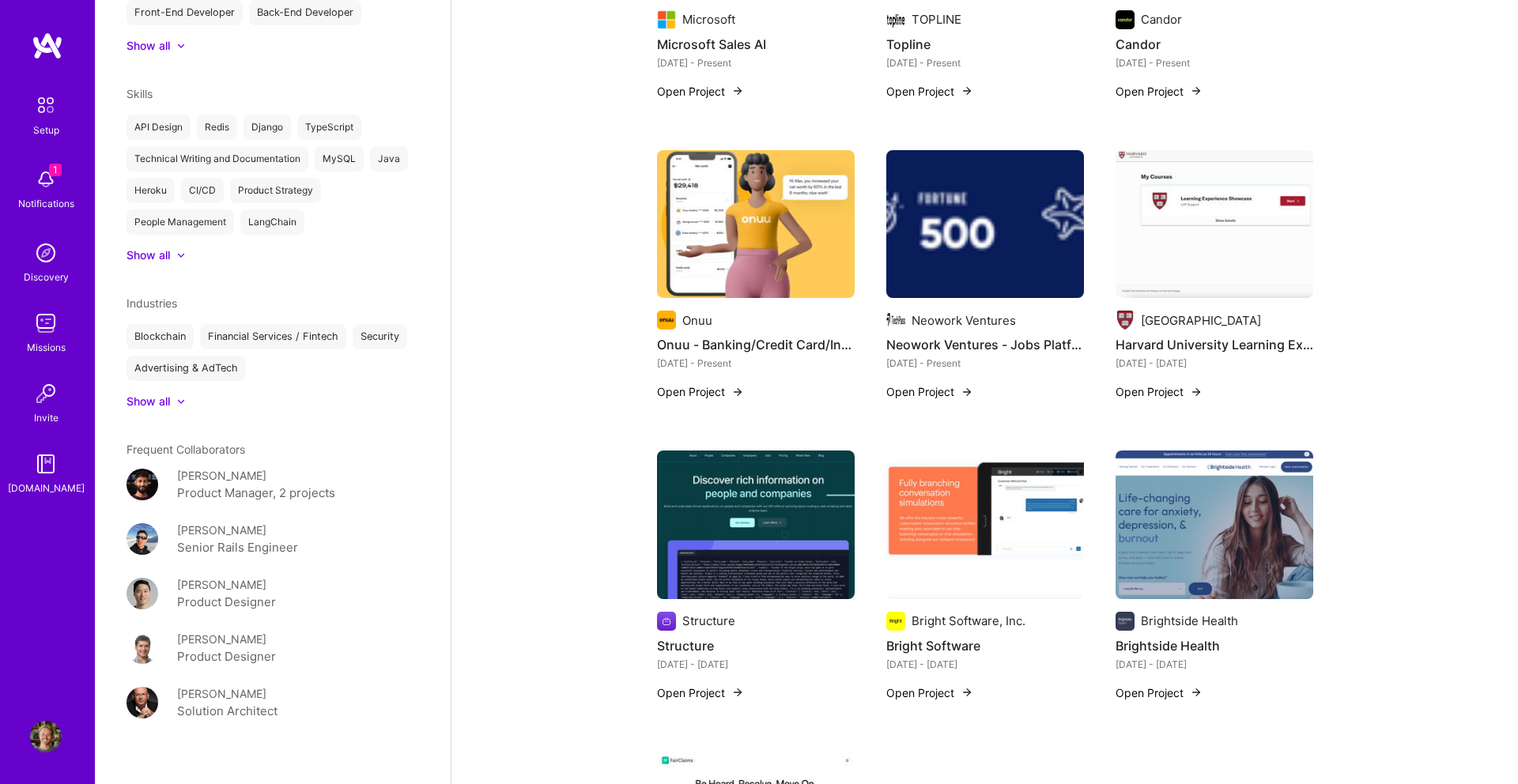
click at [246, 467] on div "[PERSON_NAME]" at bounding box center [222, 475] width 89 height 16
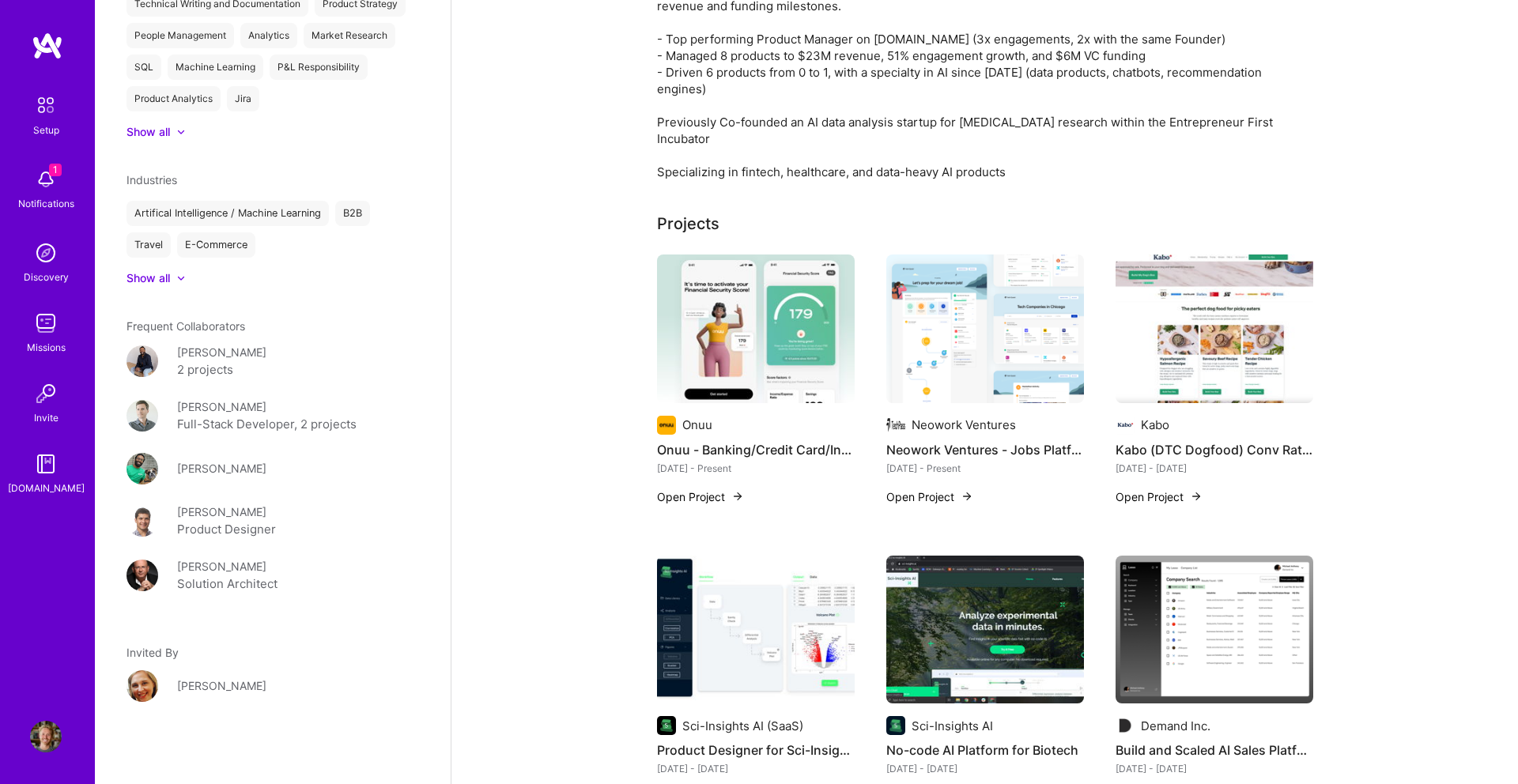
scroll to position [786, 0]
click at [247, 683] on div "[PERSON_NAME]" at bounding box center [222, 685] width 89 height 16
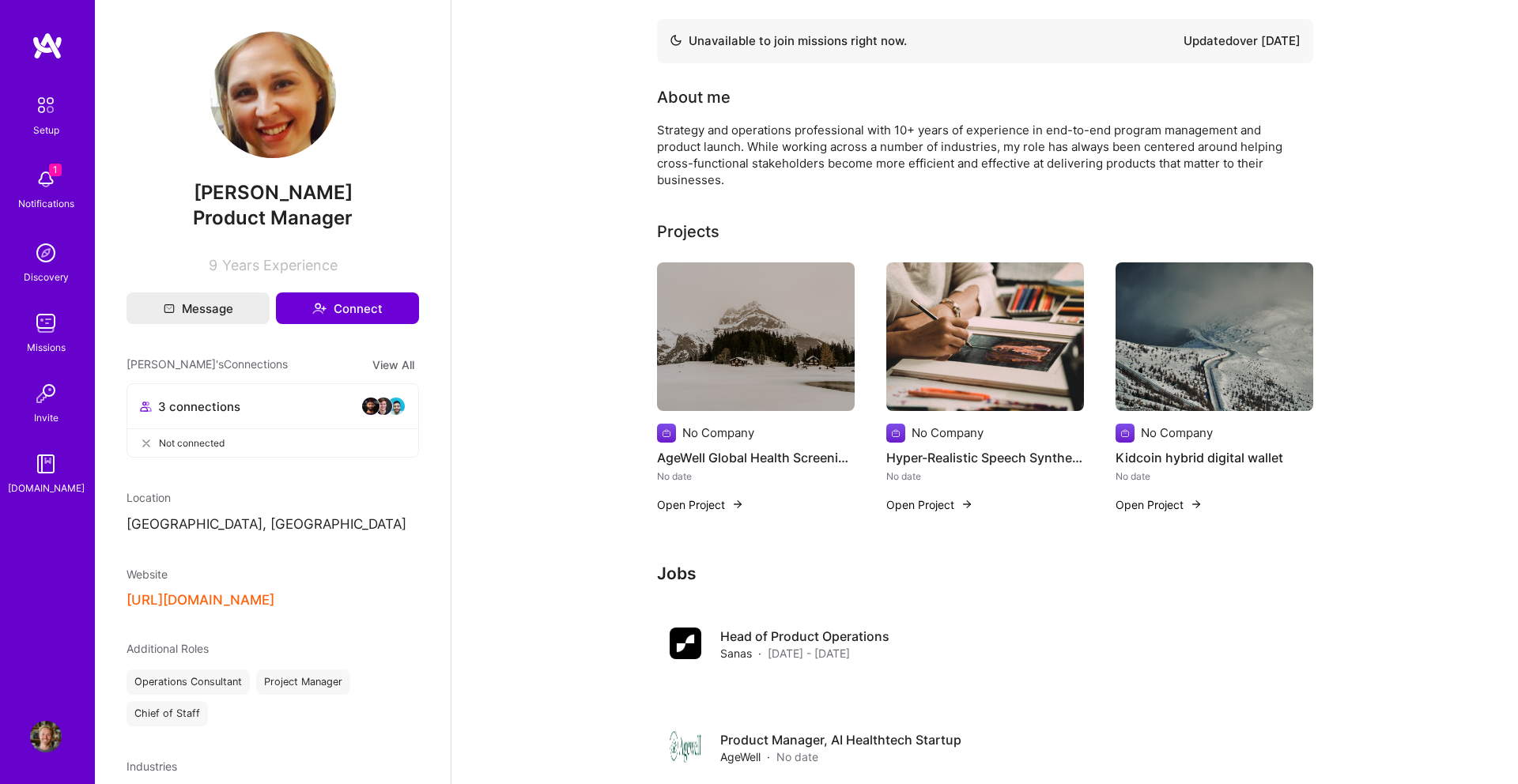
click at [51, 749] on img at bounding box center [46, 735] width 31 height 31
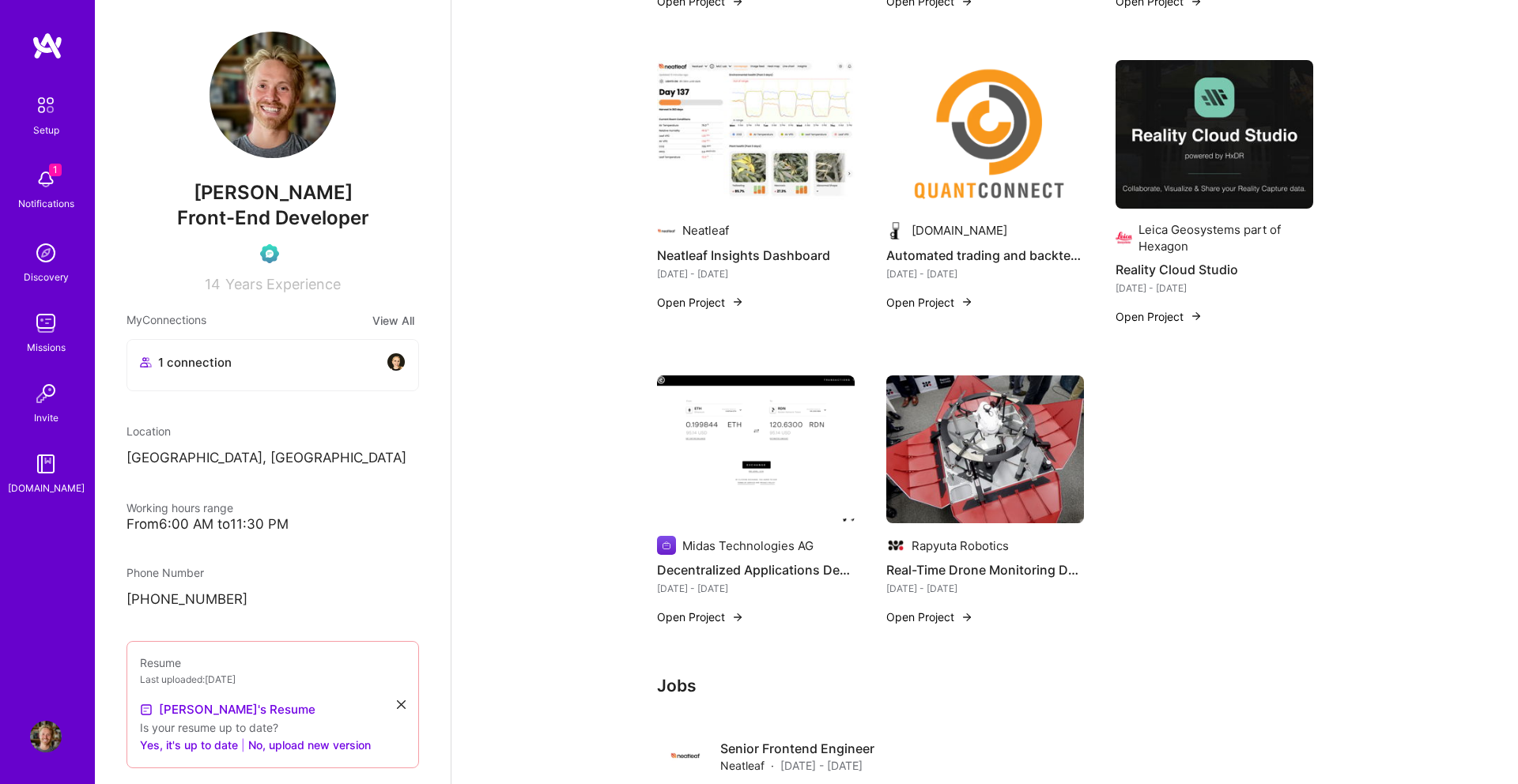
scroll to position [1872, 0]
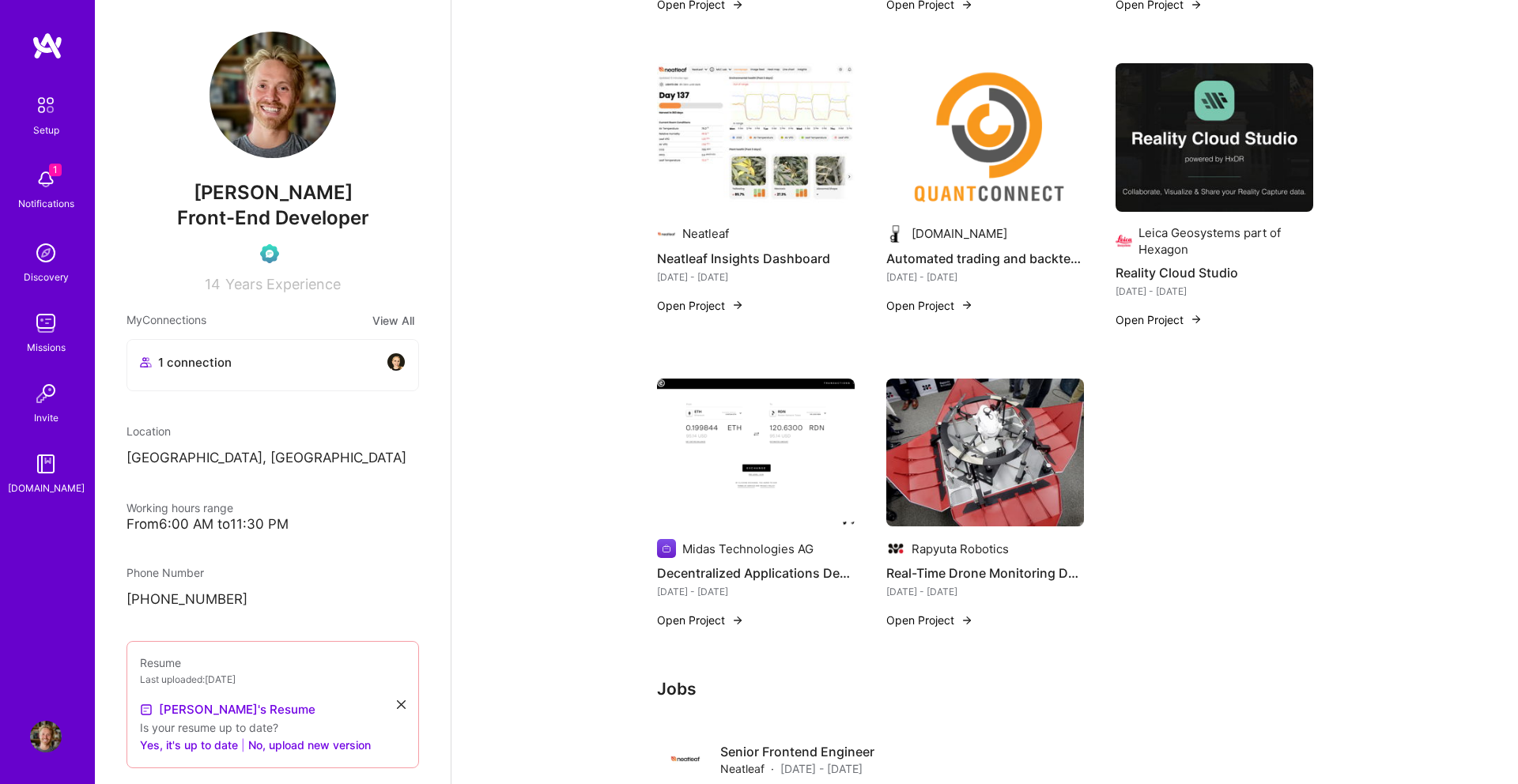
click at [349, 380] on div "1 connection" at bounding box center [273, 364] width 291 height 50
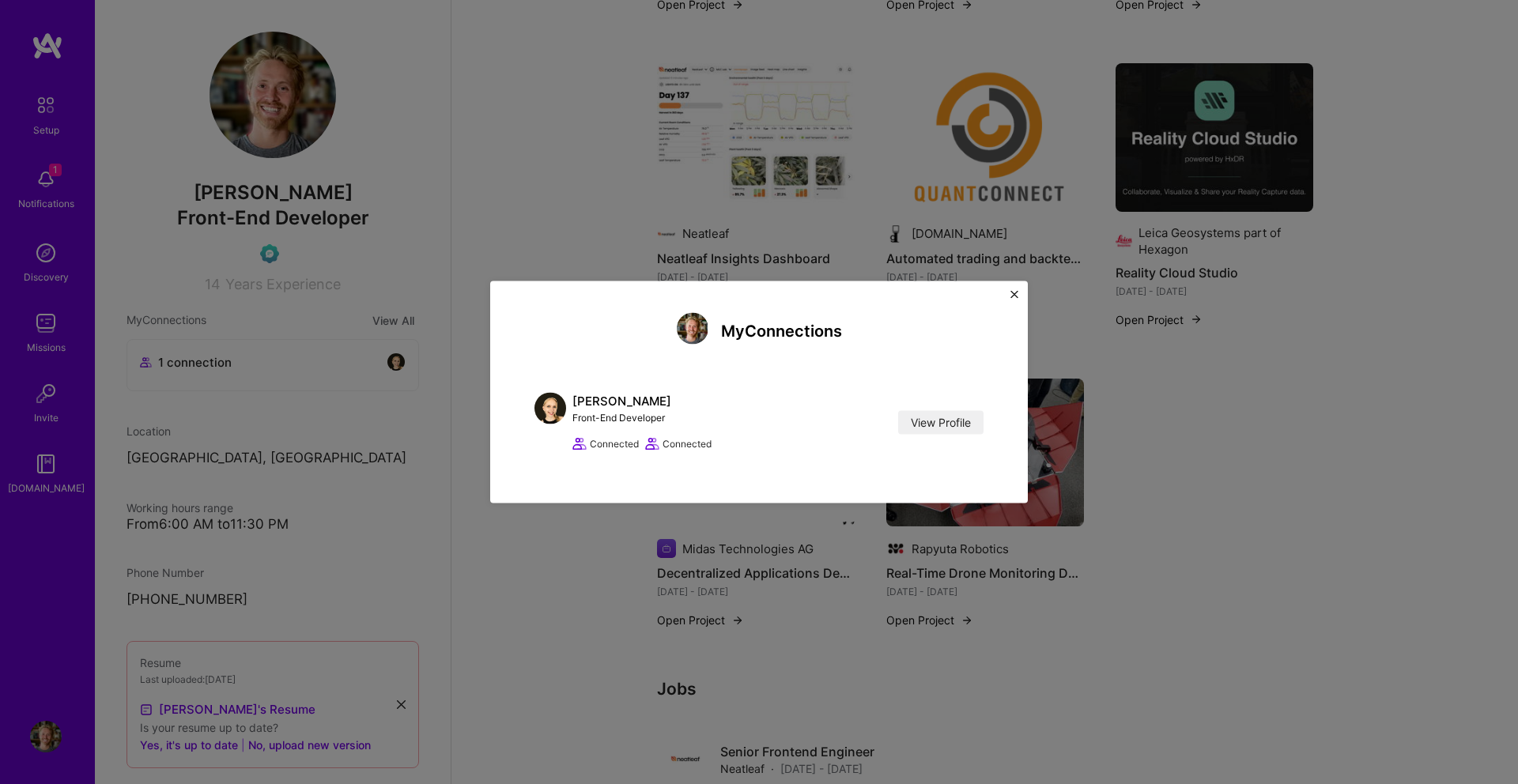
click at [1004, 293] on div "My Connections [PERSON_NAME] Front-End Developer View Profile Connected Connect…" at bounding box center [759, 392] width 538 height 222
click at [1011, 292] on img "Close" at bounding box center [1014, 295] width 8 height 8
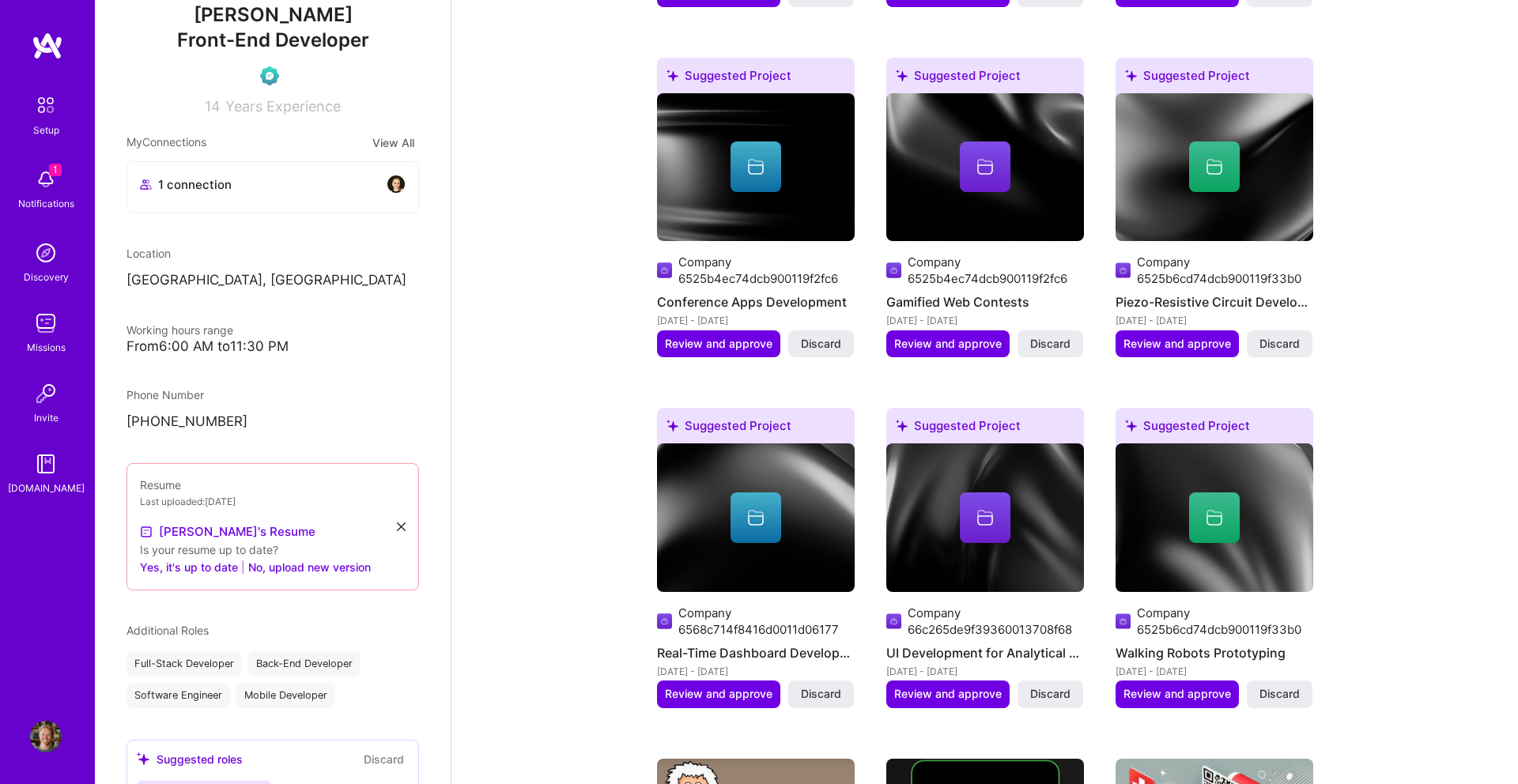
scroll to position [0, 0]
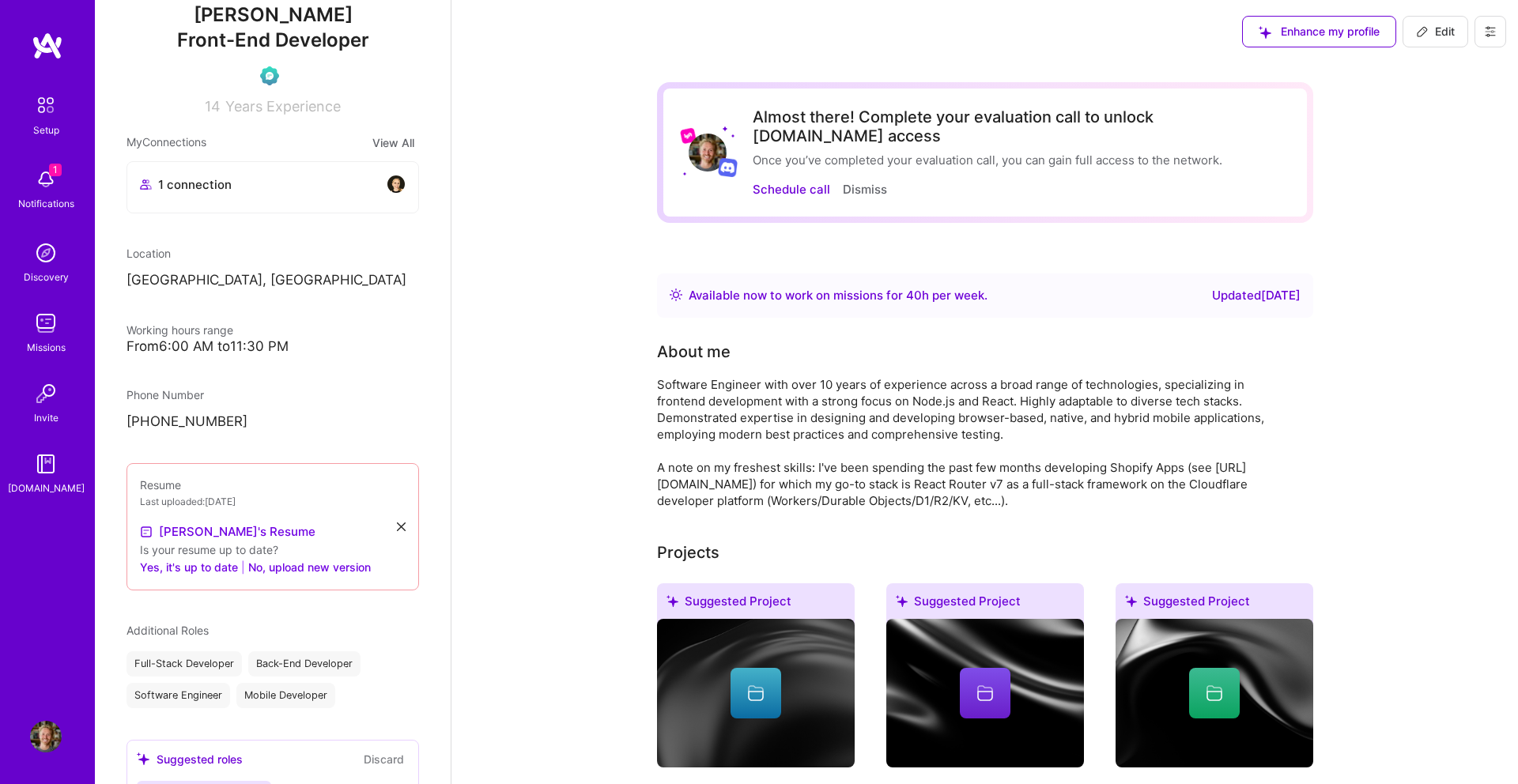
click at [1416, 38] on span "Edit" at bounding box center [1434, 31] width 39 height 16
select select "CH"
select select "Right Now"
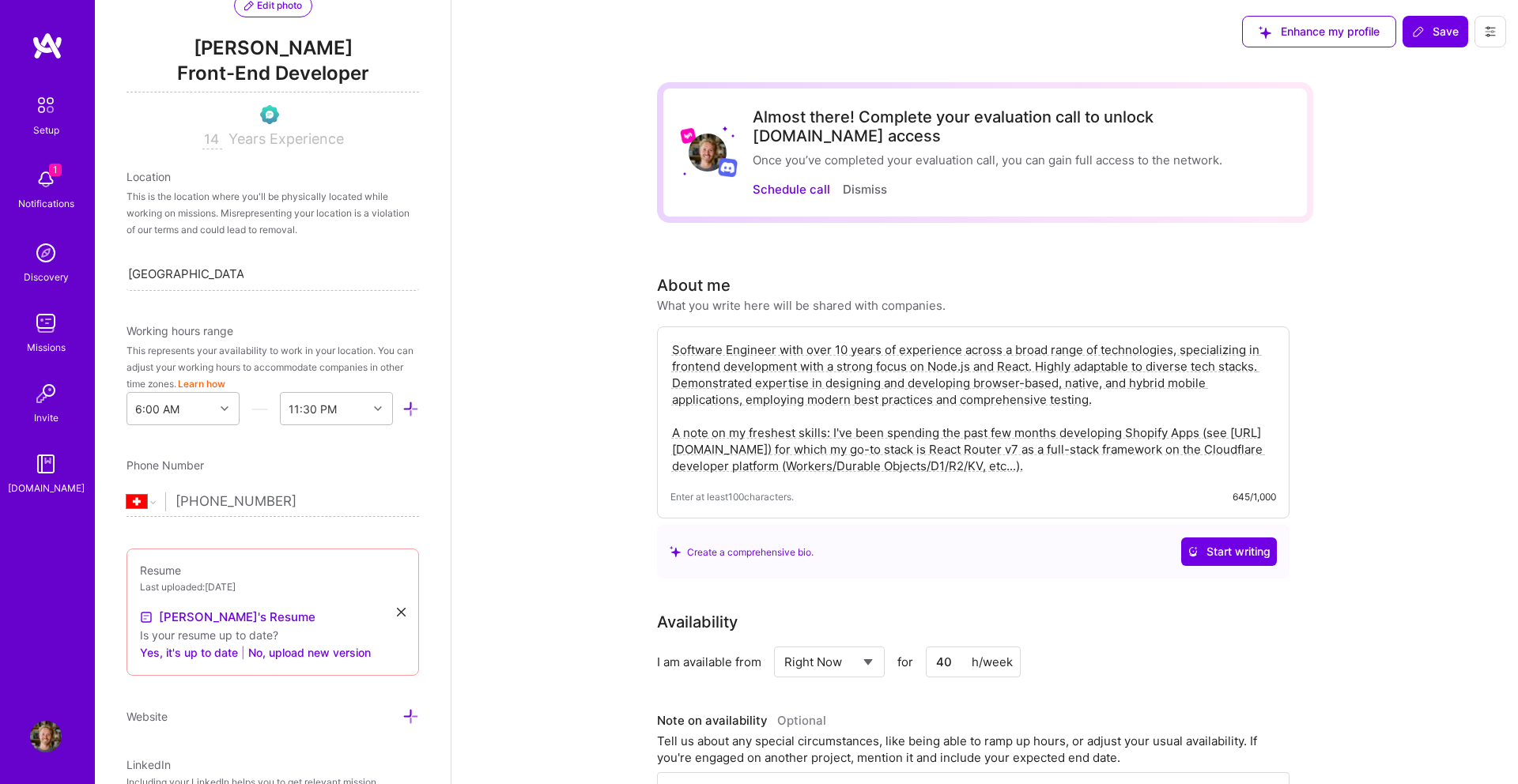
scroll to position [235, 0]
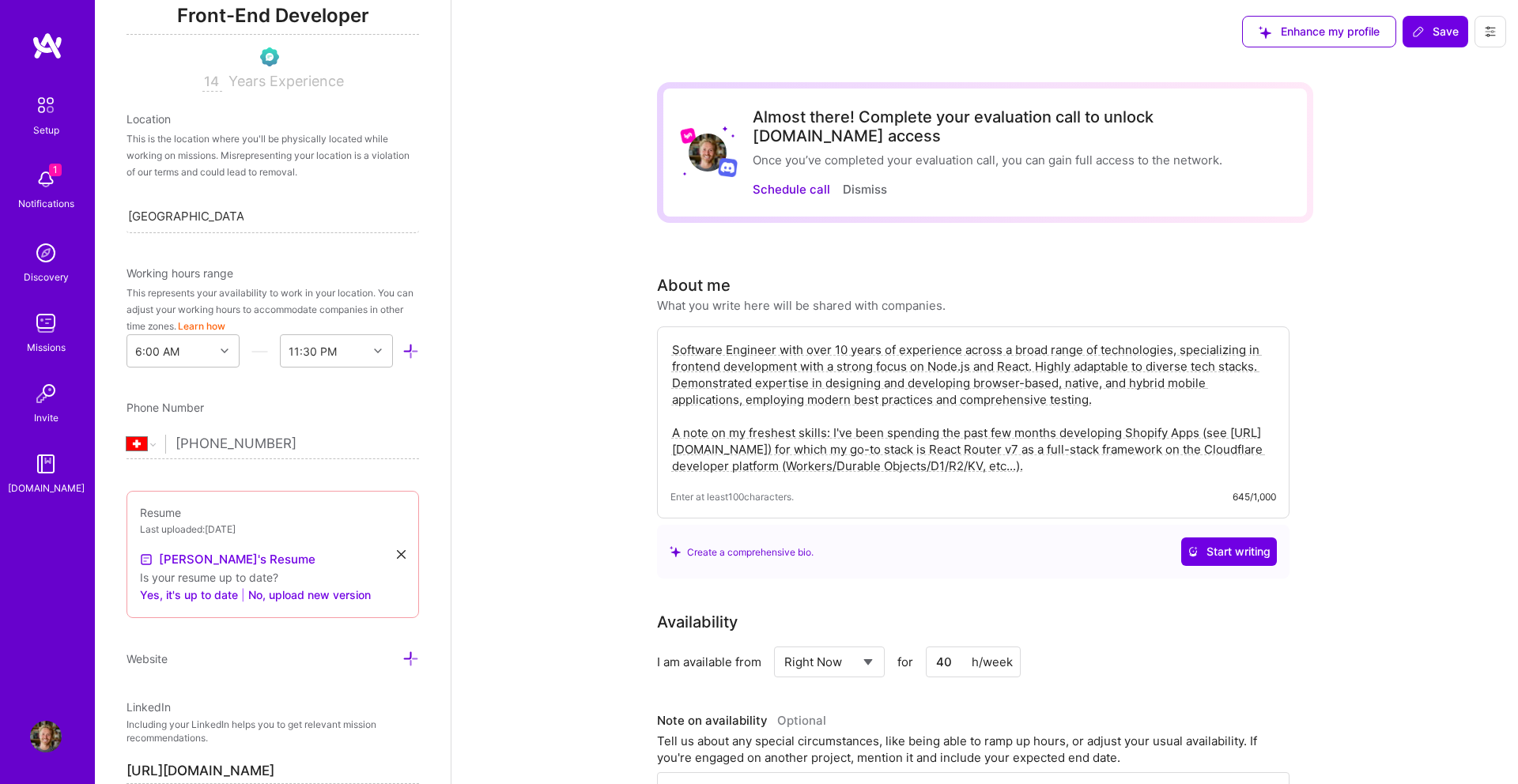
click at [321, 439] on input "[PHONE_NUMBER]" at bounding box center [297, 444] width 244 height 46
type input "[PHONE_NUMBER]"
click at [1428, 34] on span "Save" at bounding box center [1434, 31] width 47 height 16
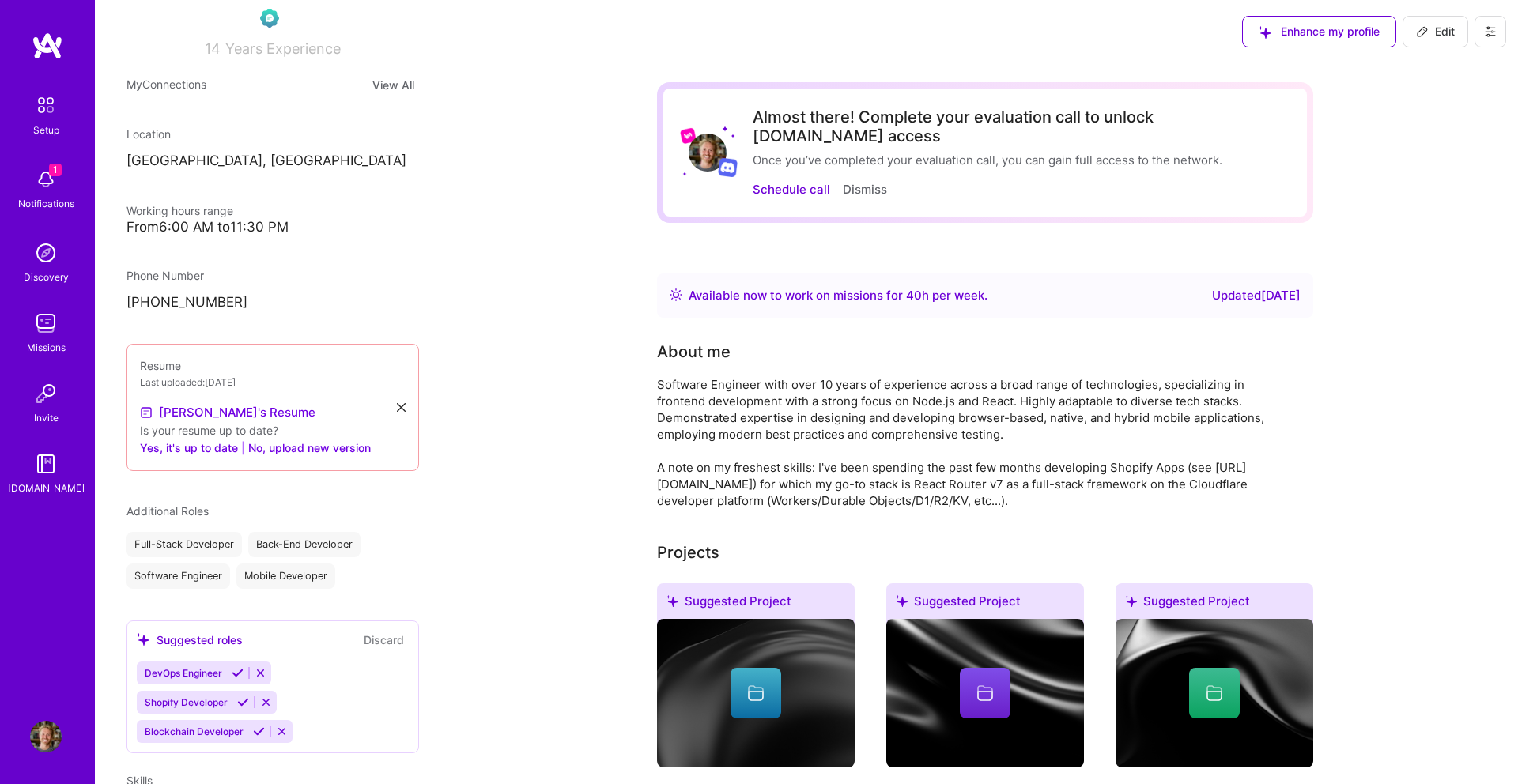
scroll to position [203, 0]
